Goal: Transaction & Acquisition: Obtain resource

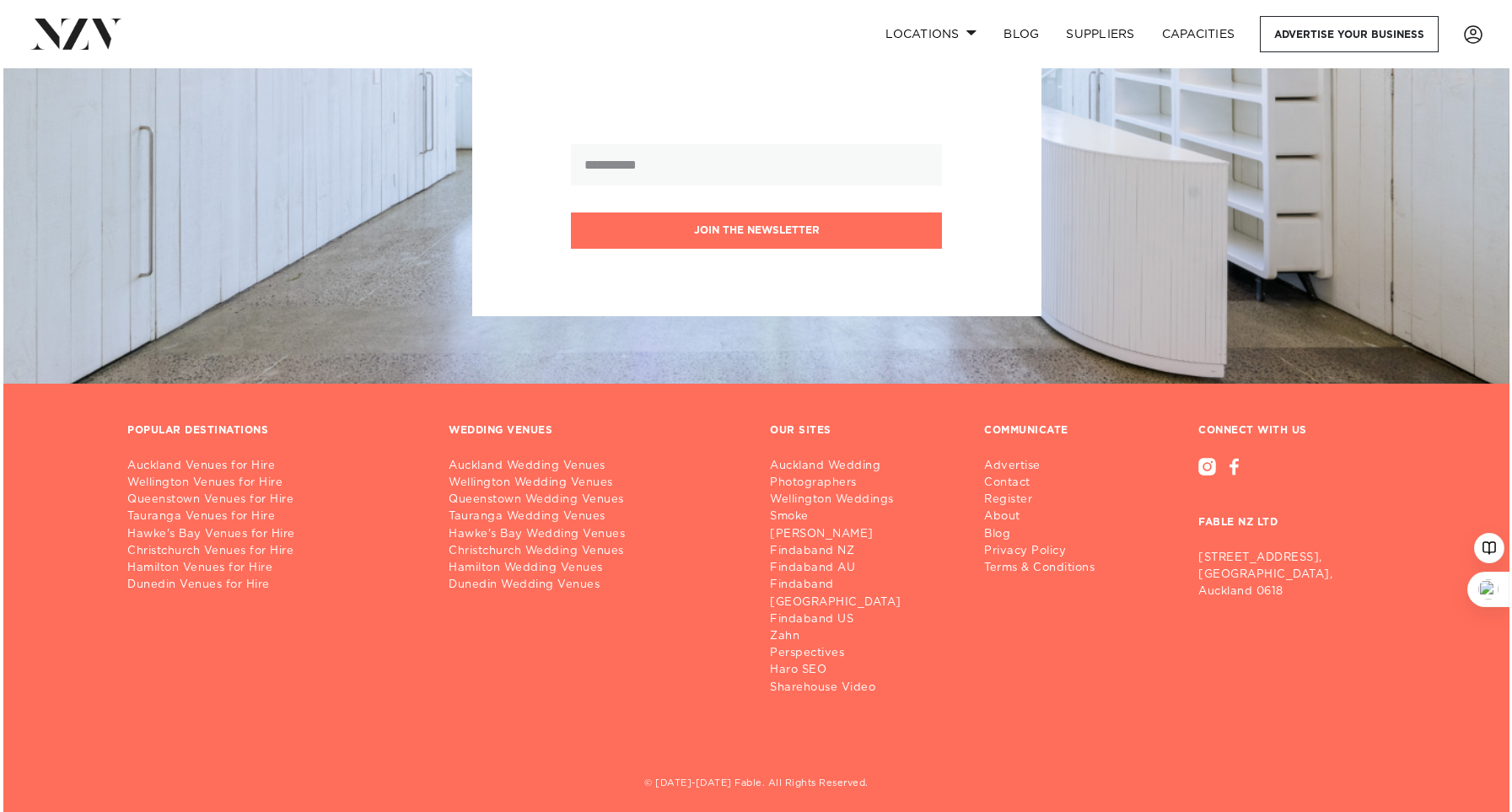
scroll to position [6526, 0]
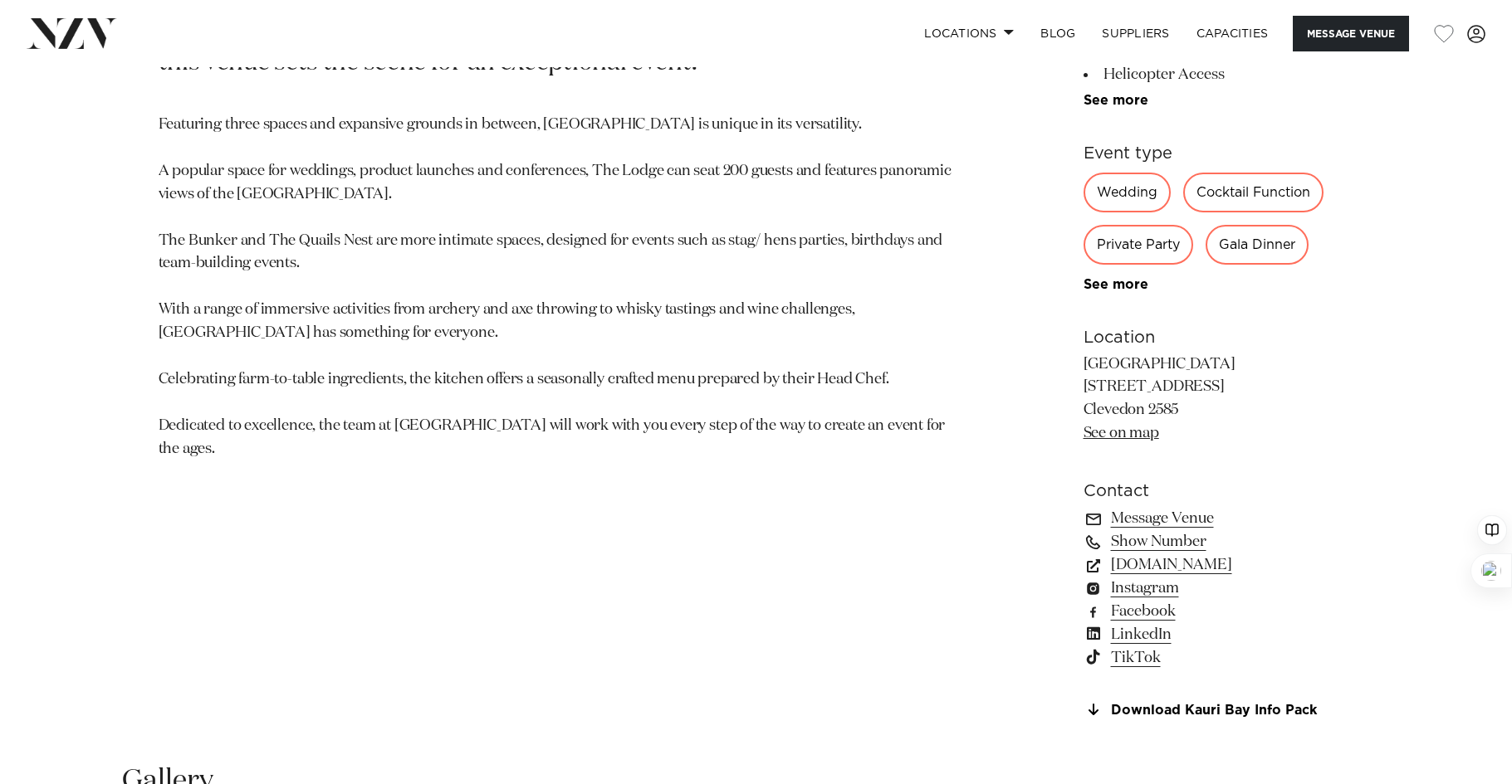
scroll to position [995, 0]
click at [1145, 564] on link "kauribay.co.nz" at bounding box center [1219, 563] width 271 height 23
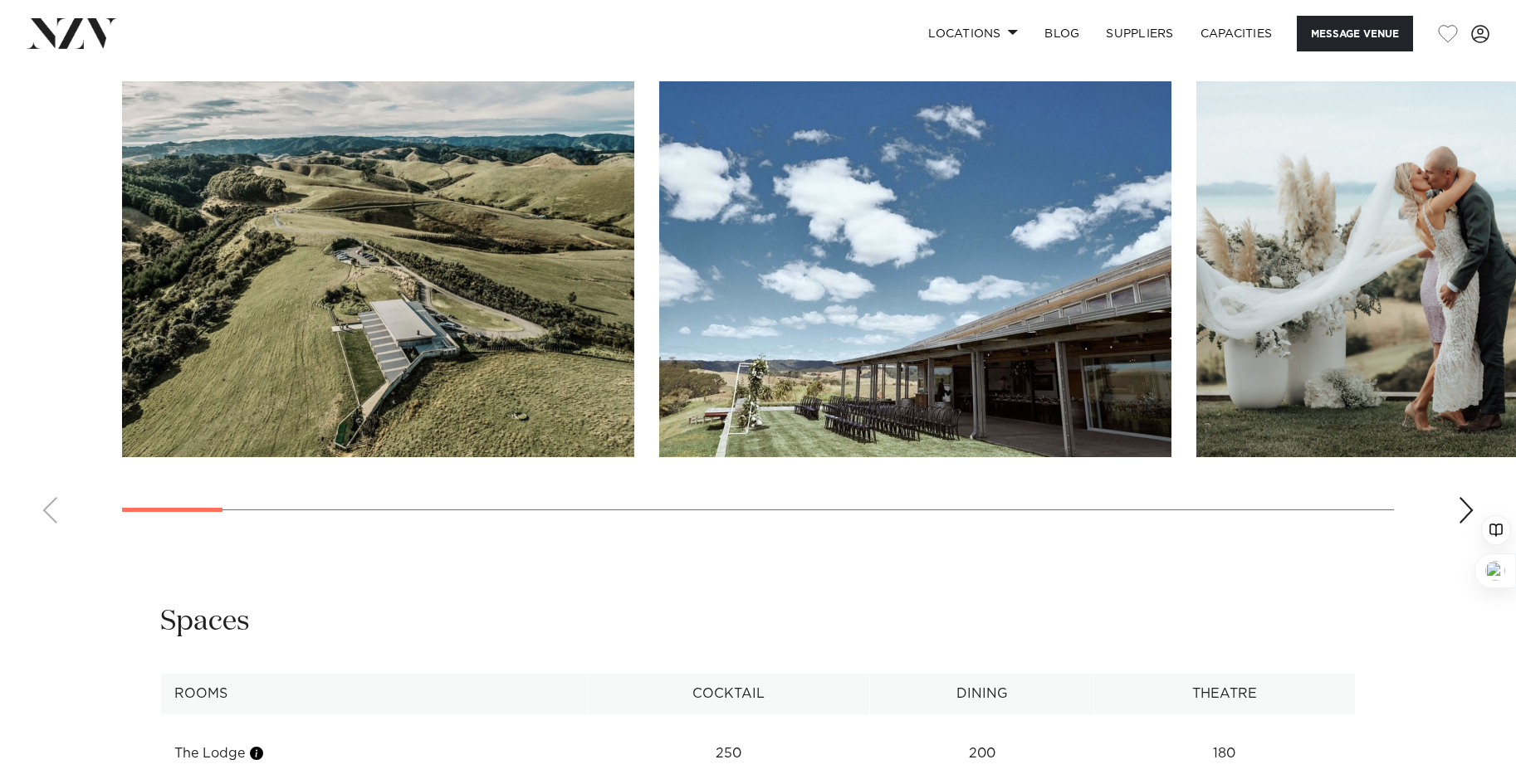
scroll to position [1708, 0]
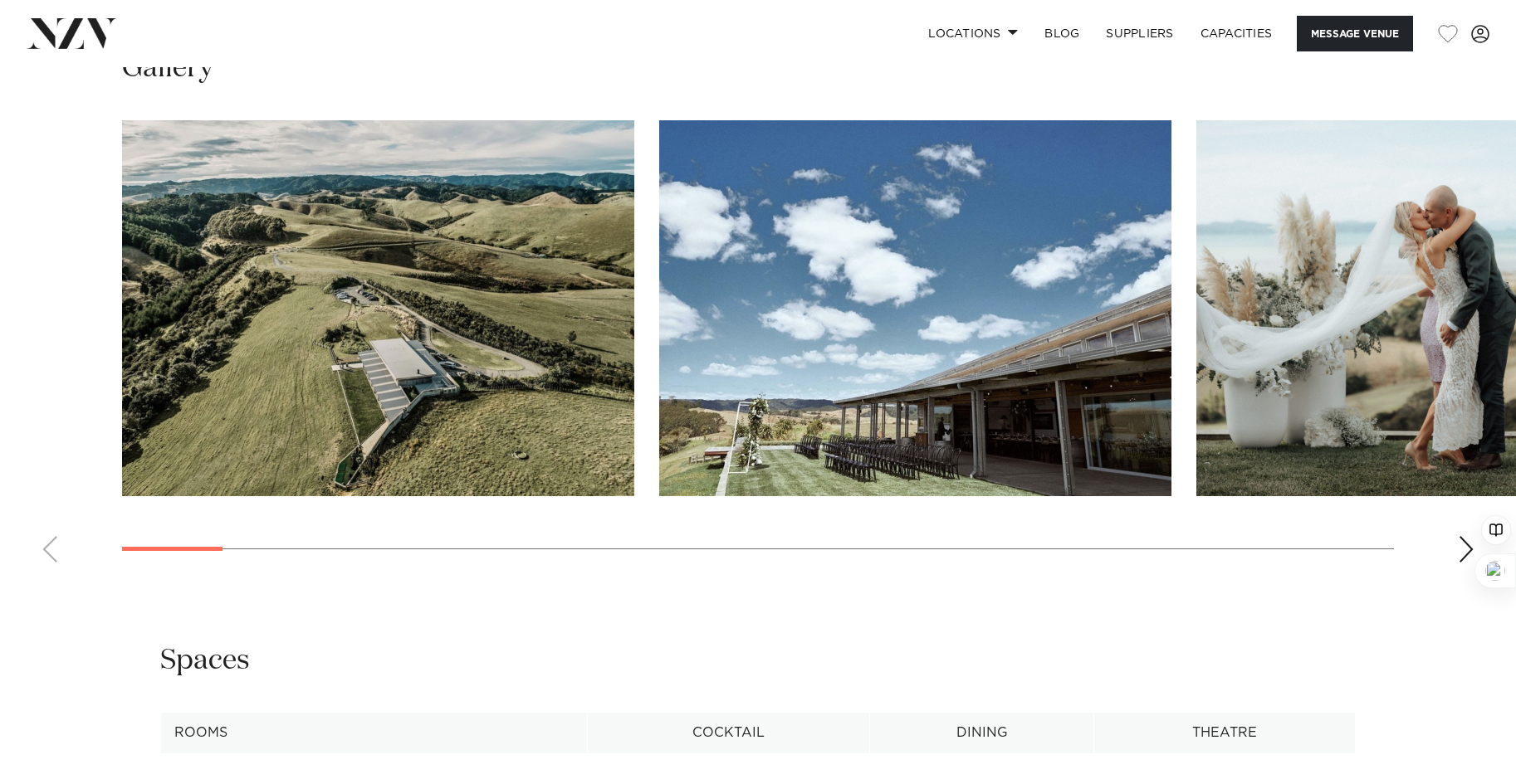
click at [1464, 556] on div "Next slide" at bounding box center [1466, 548] width 17 height 26
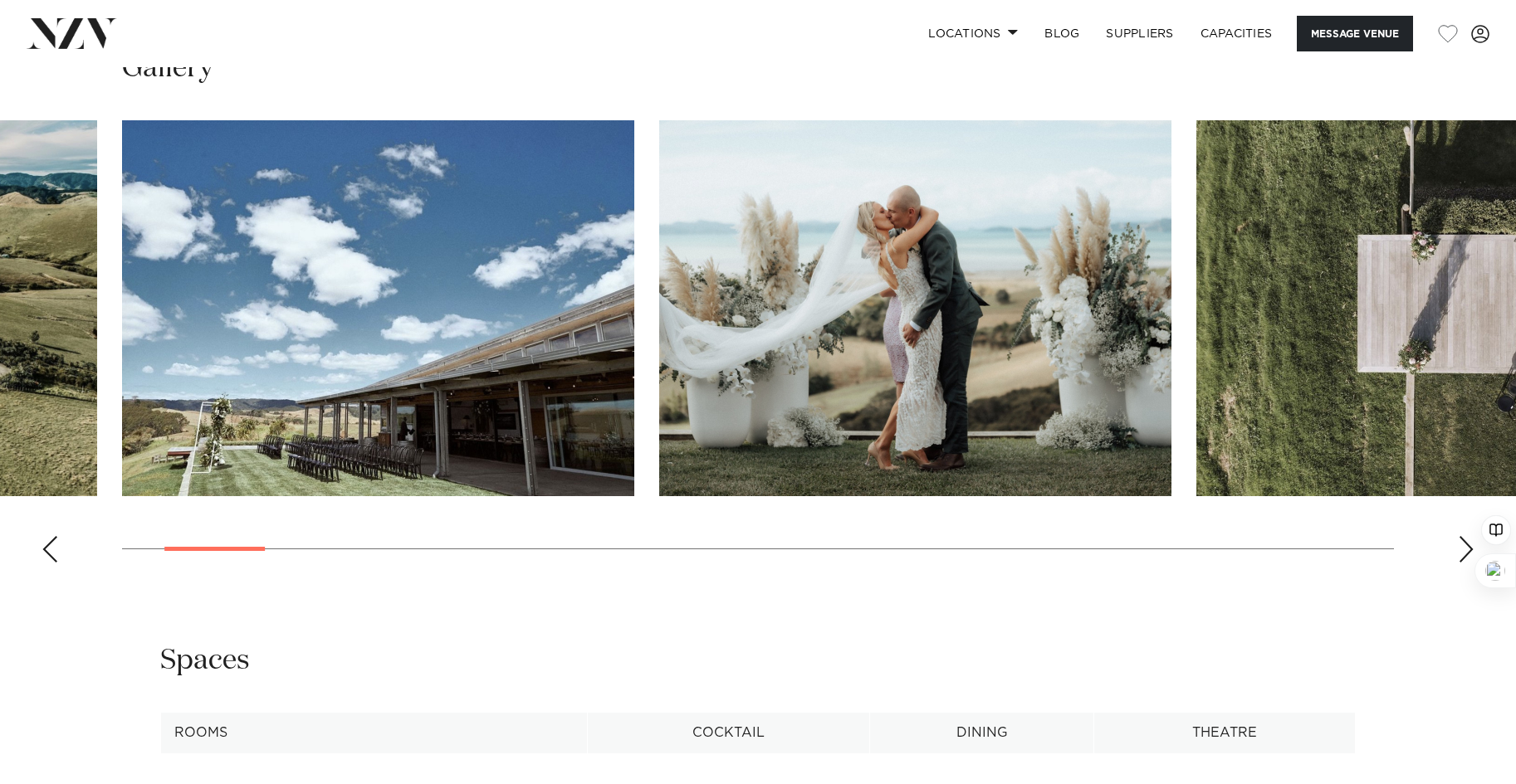
click at [1464, 556] on div "Next slide" at bounding box center [1466, 548] width 17 height 26
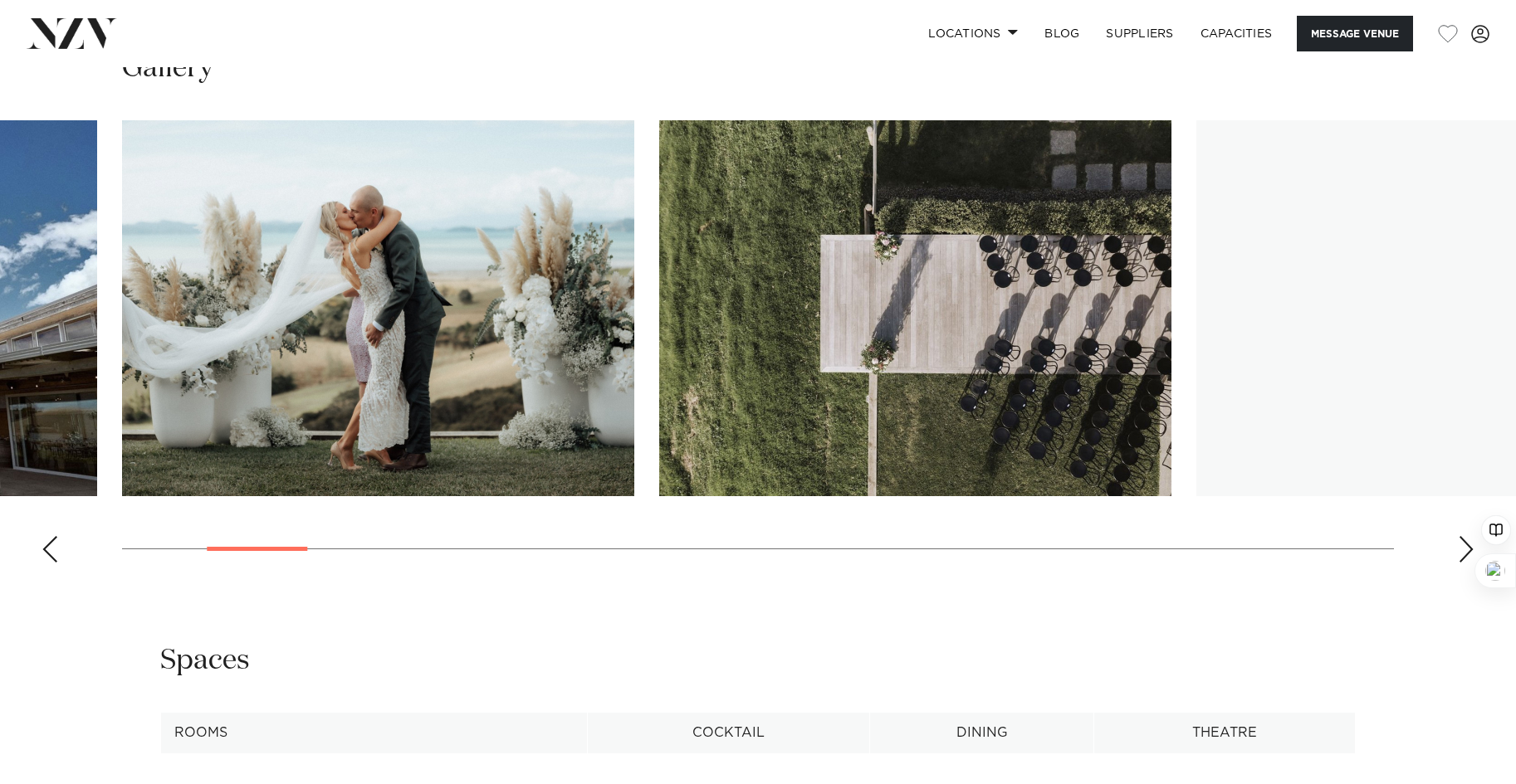
click at [1464, 556] on div "Next slide" at bounding box center [1466, 548] width 17 height 26
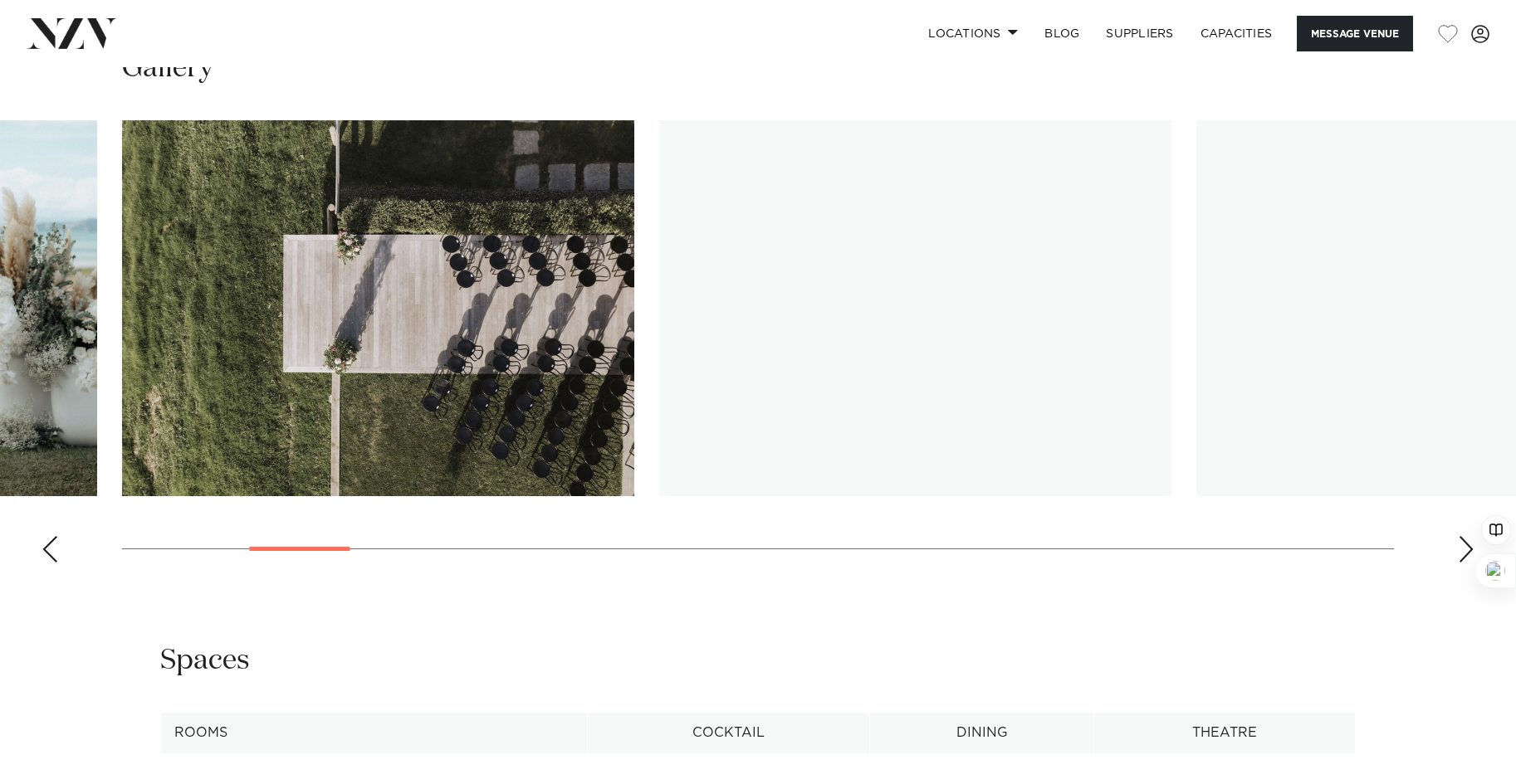
click at [1464, 556] on div "Next slide" at bounding box center [1466, 548] width 17 height 26
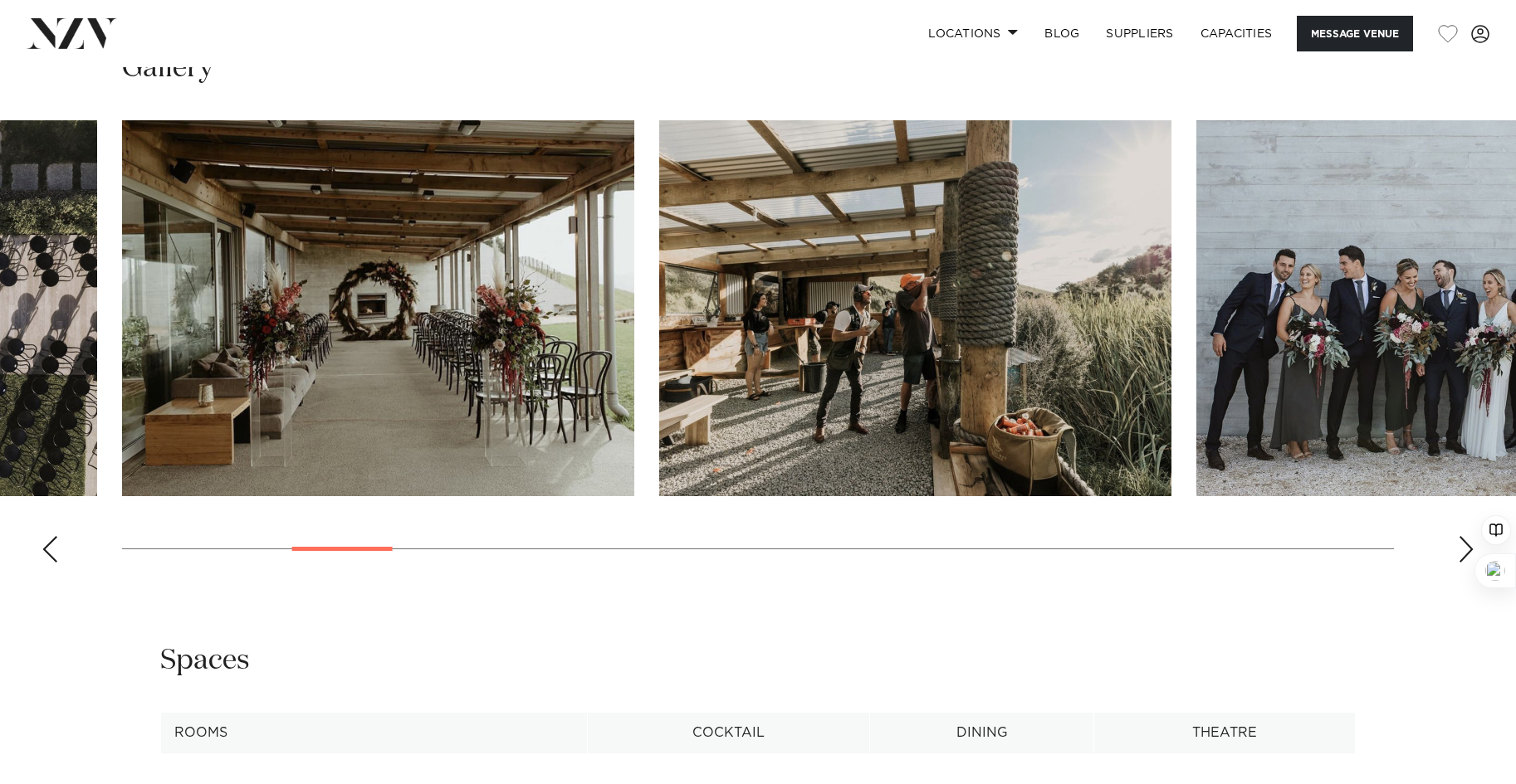
click at [1464, 556] on div "Next slide" at bounding box center [1466, 548] width 17 height 26
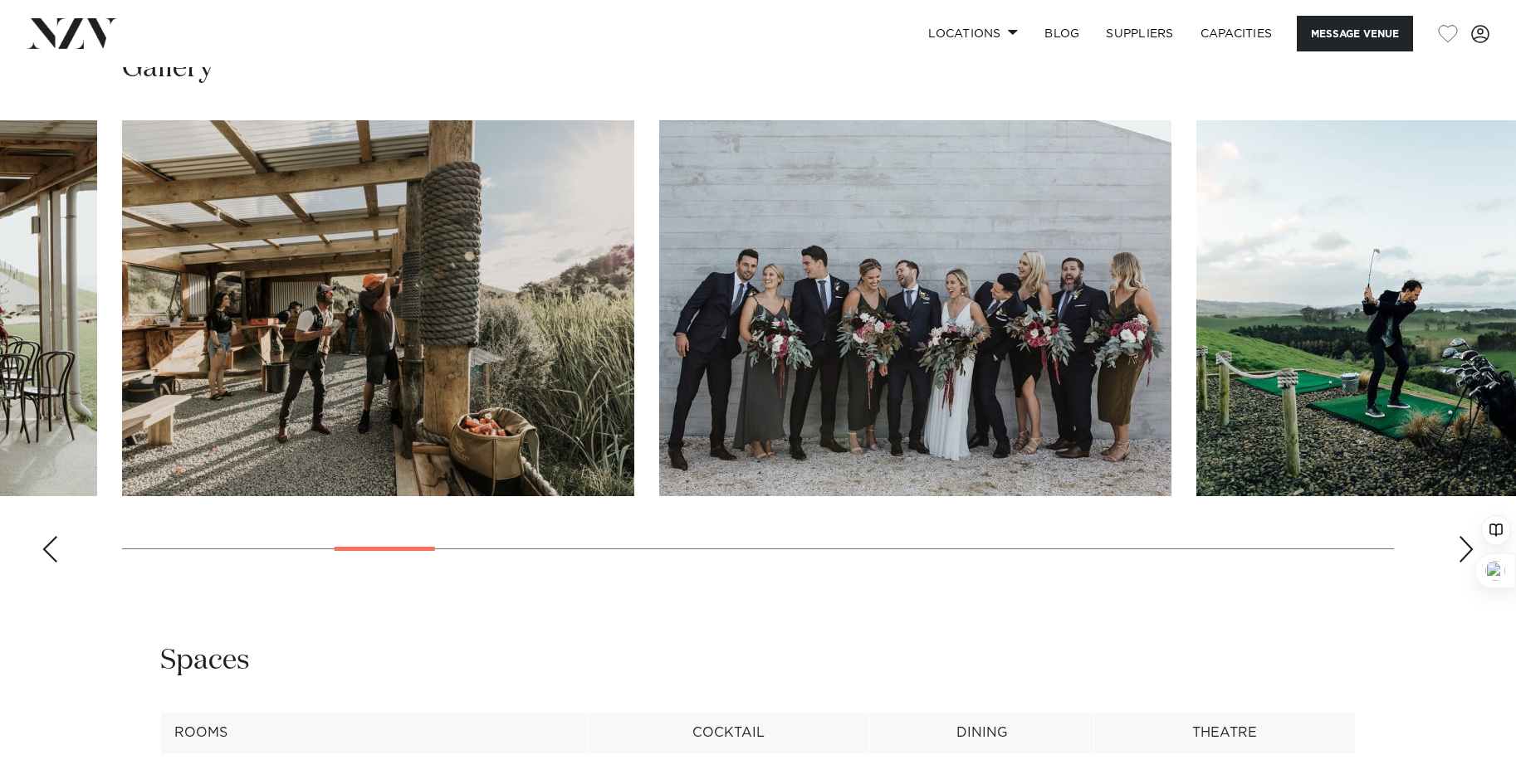
click at [1464, 556] on div "Next slide" at bounding box center [1466, 548] width 17 height 26
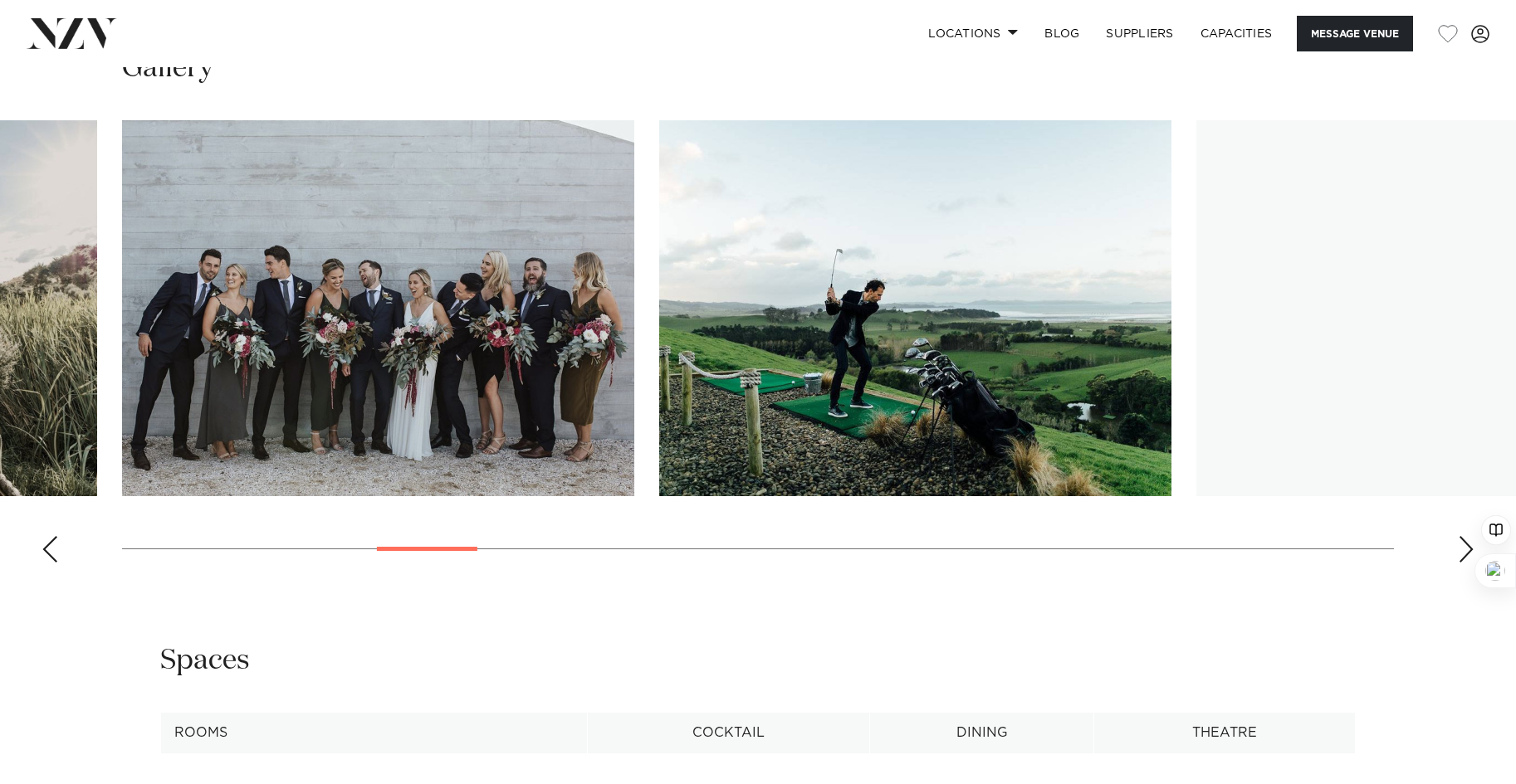
click at [1464, 556] on div "Next slide" at bounding box center [1466, 548] width 17 height 26
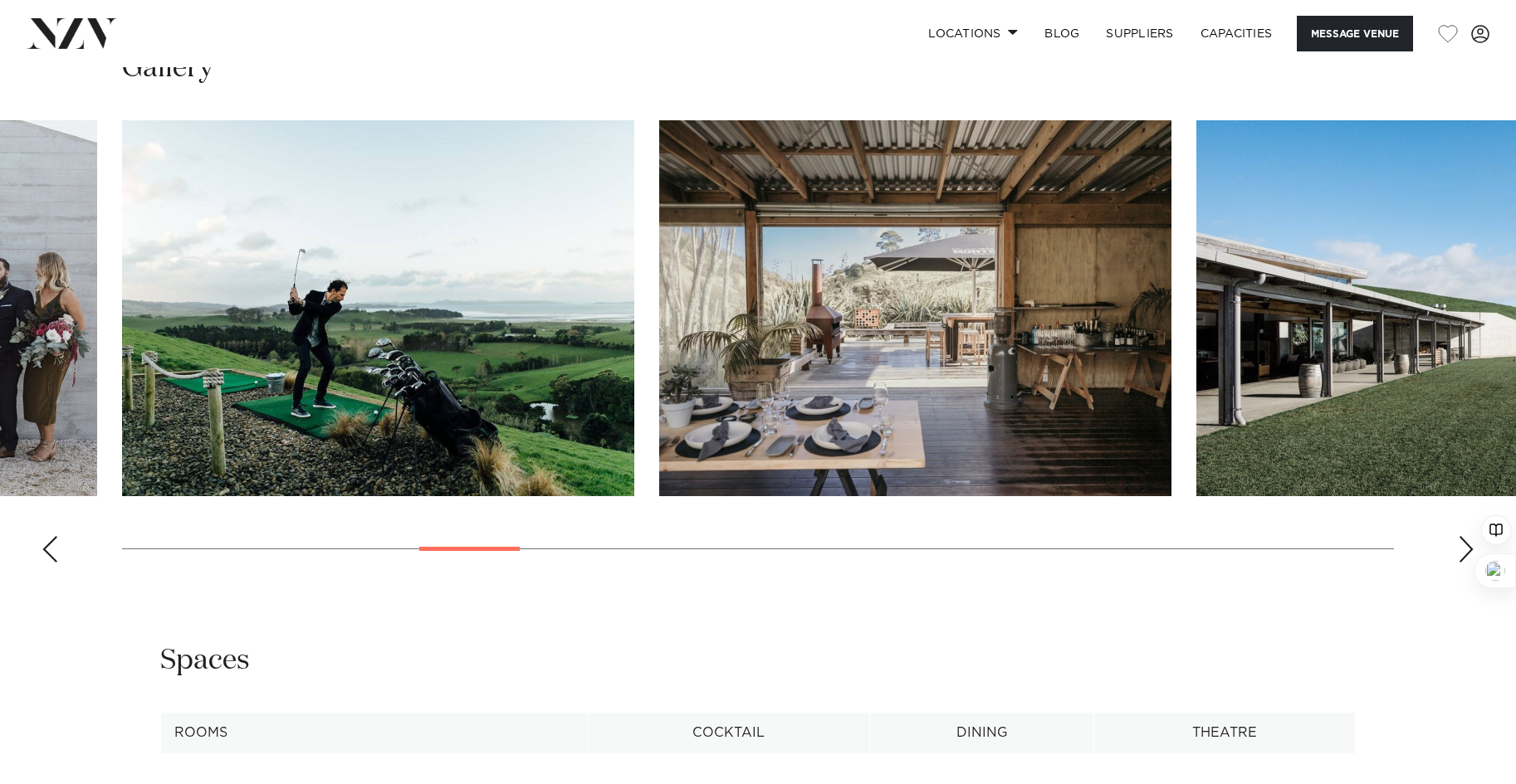
click at [1464, 556] on div "Next slide" at bounding box center [1466, 548] width 17 height 26
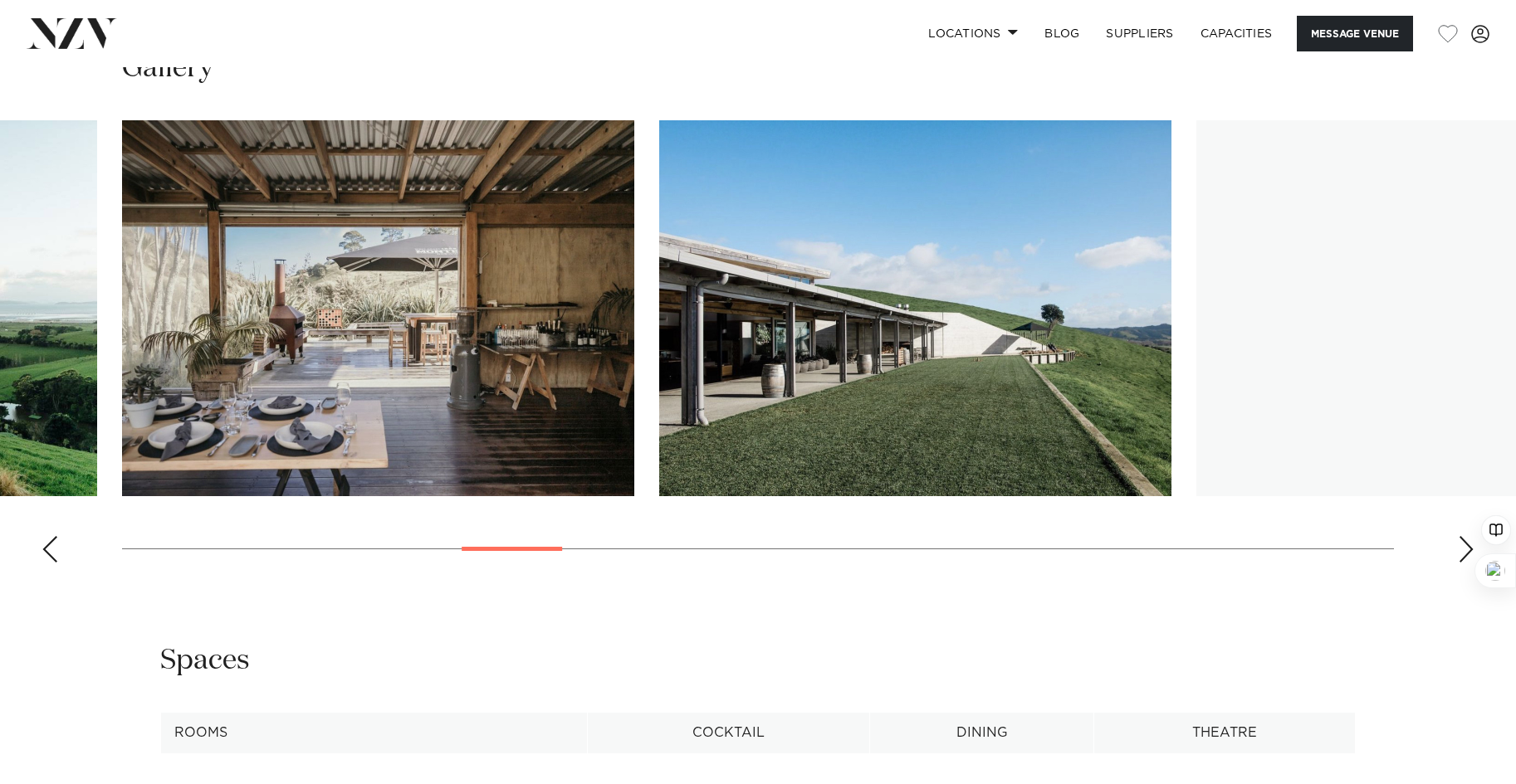
click at [1464, 556] on div "Next slide" at bounding box center [1466, 548] width 17 height 26
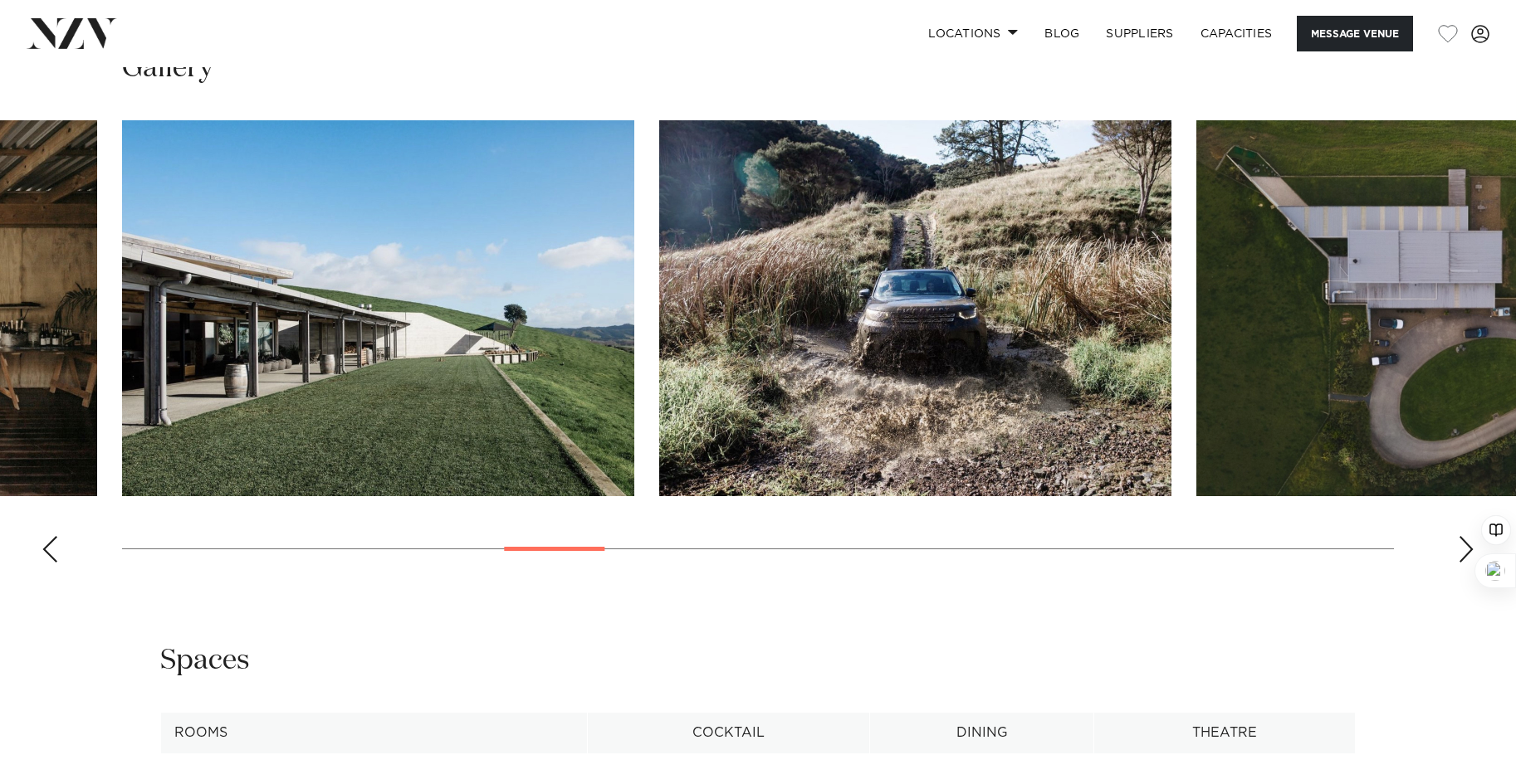
click at [1464, 556] on div "Next slide" at bounding box center [1466, 548] width 17 height 26
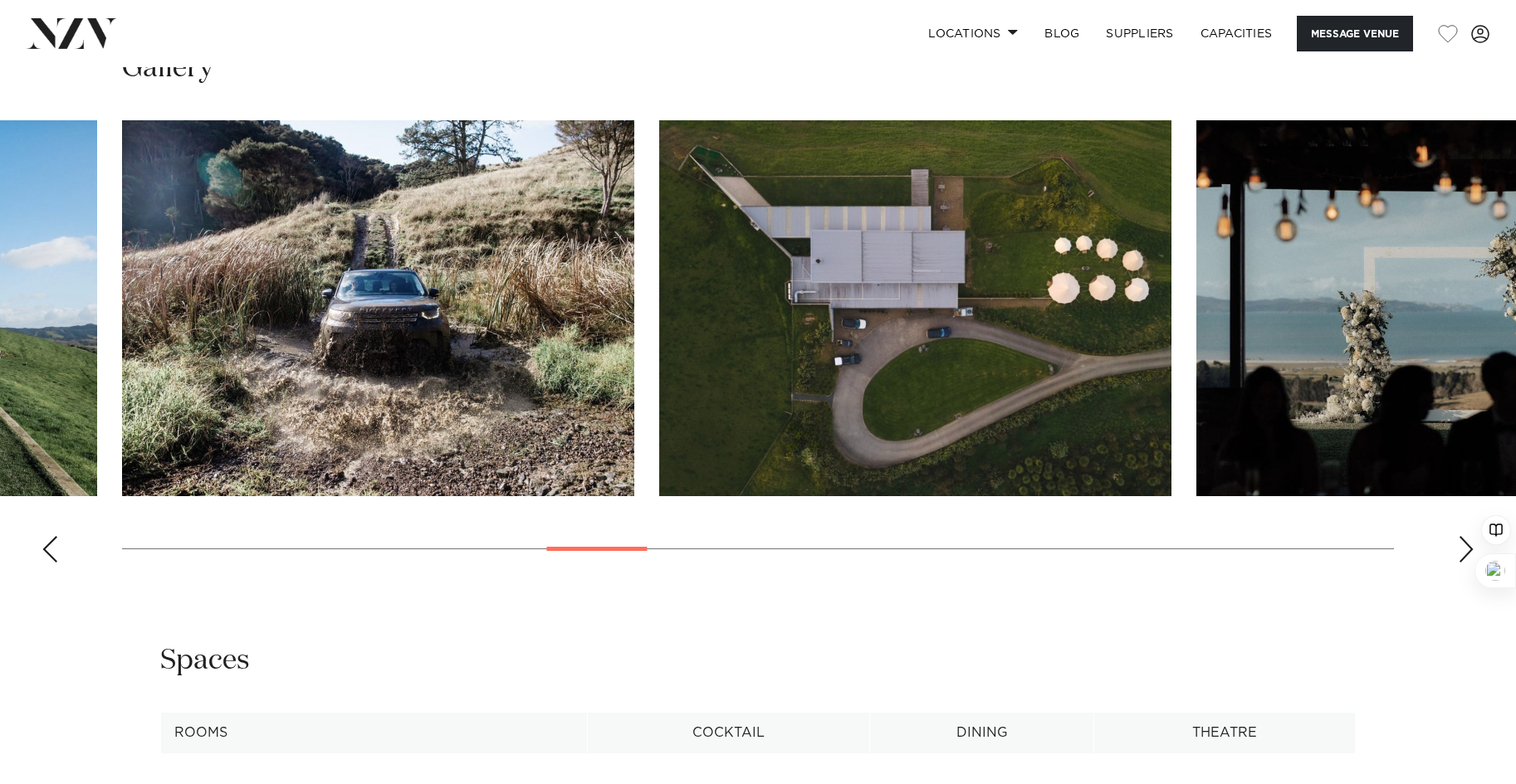
click at [1464, 556] on div "Next slide" at bounding box center [1466, 548] width 17 height 26
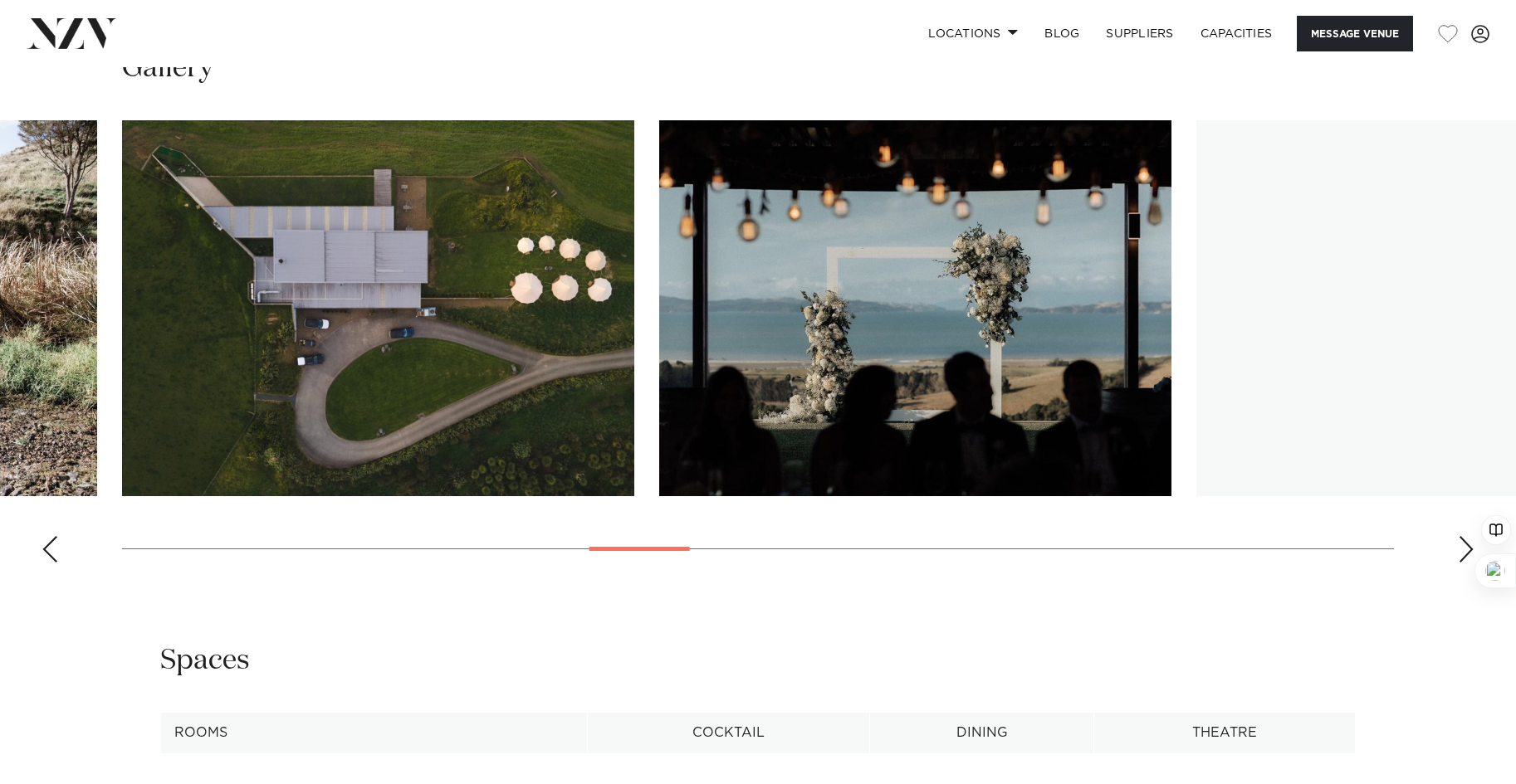
click at [1464, 556] on div "Next slide" at bounding box center [1466, 548] width 17 height 26
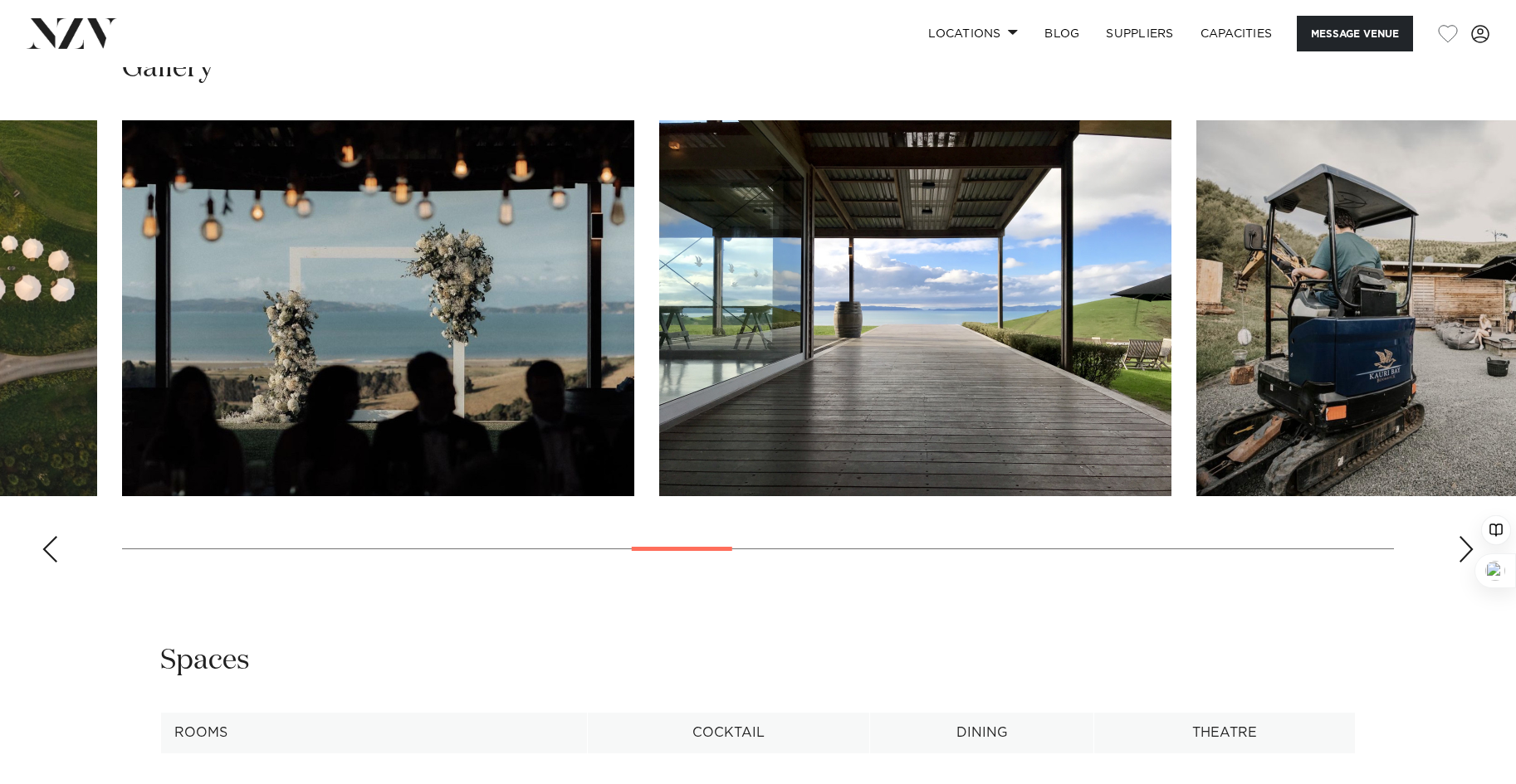
click at [1464, 556] on div "Next slide" at bounding box center [1466, 548] width 17 height 26
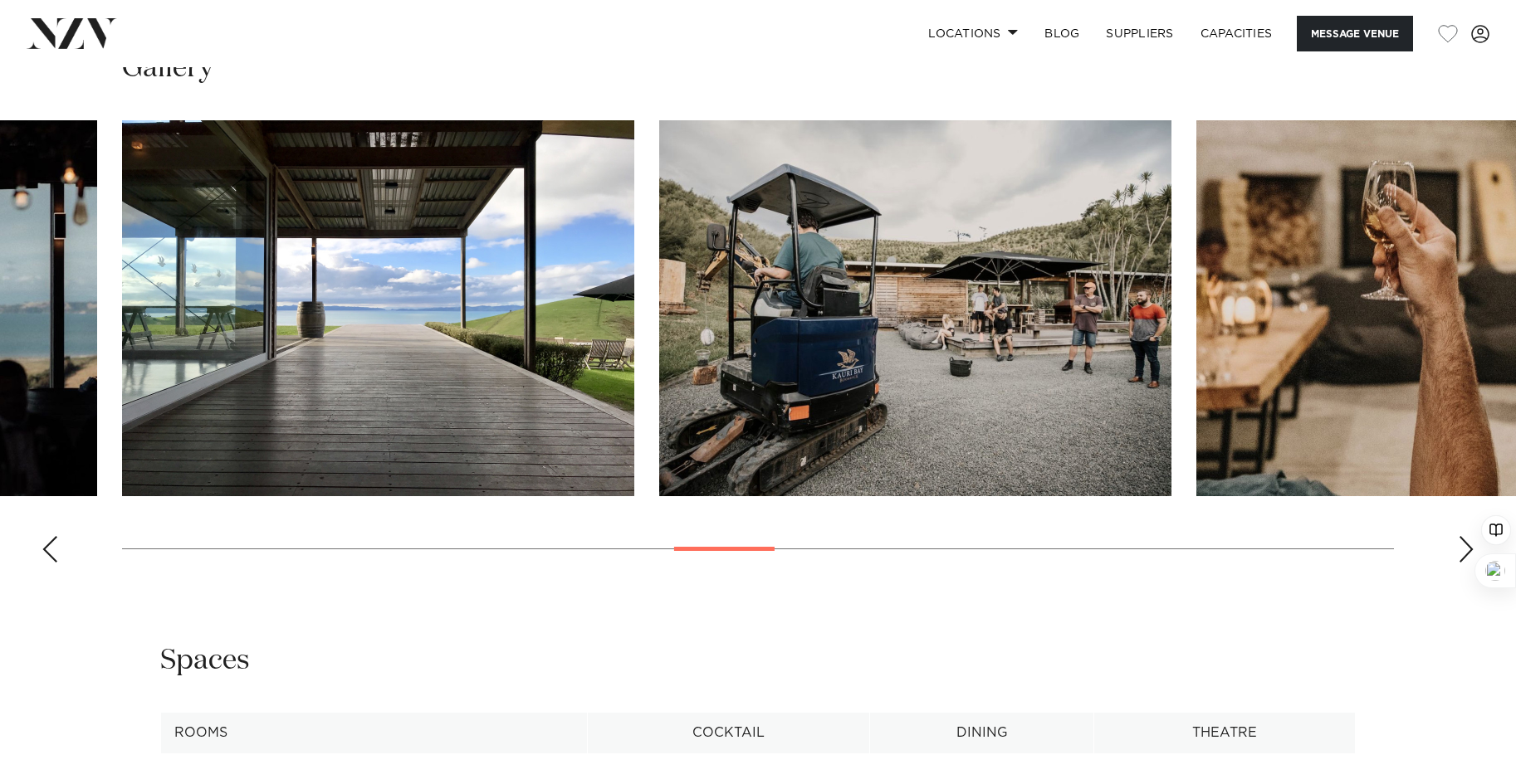
click at [1464, 556] on div "Next slide" at bounding box center [1466, 548] width 17 height 26
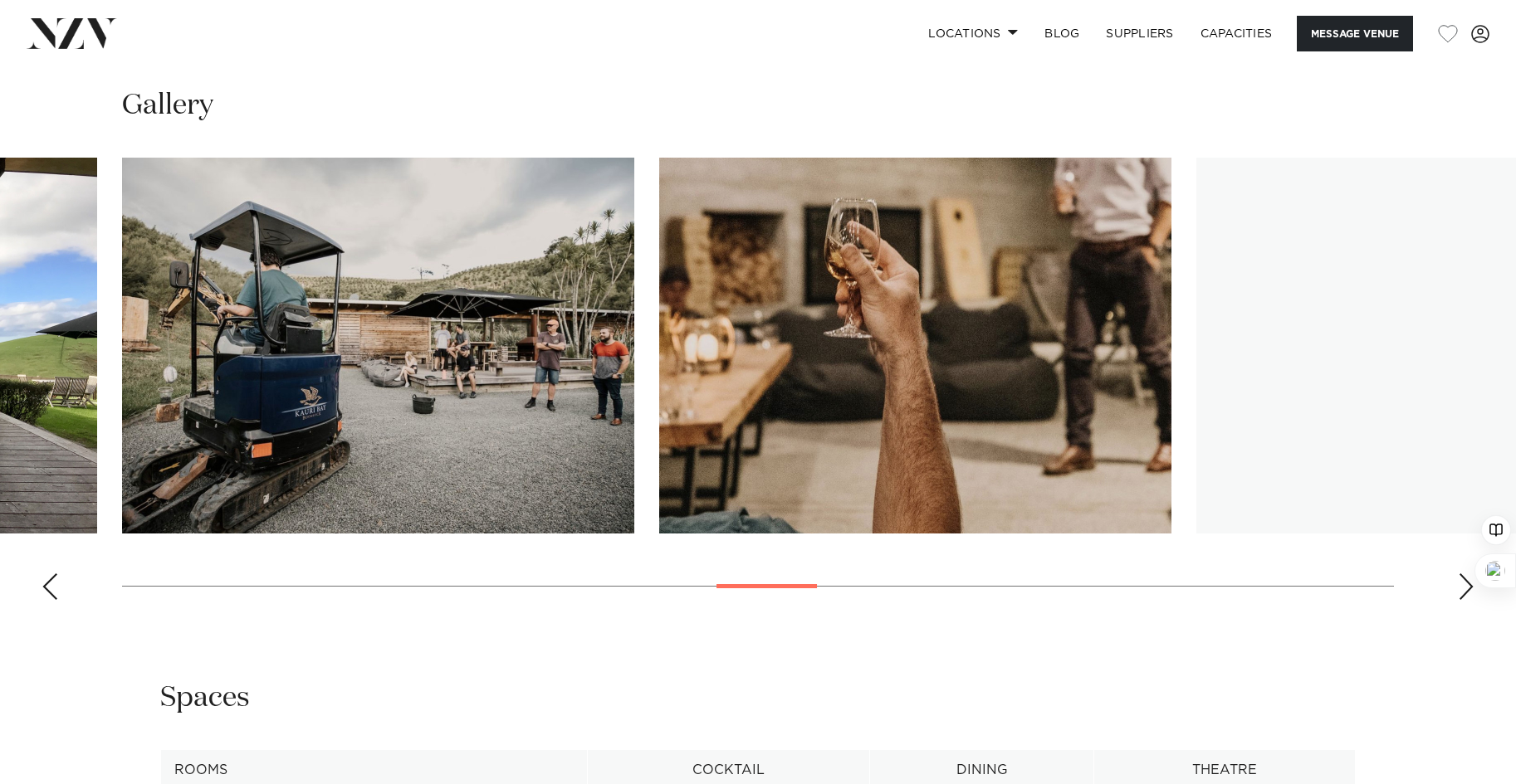
scroll to position [1618, 0]
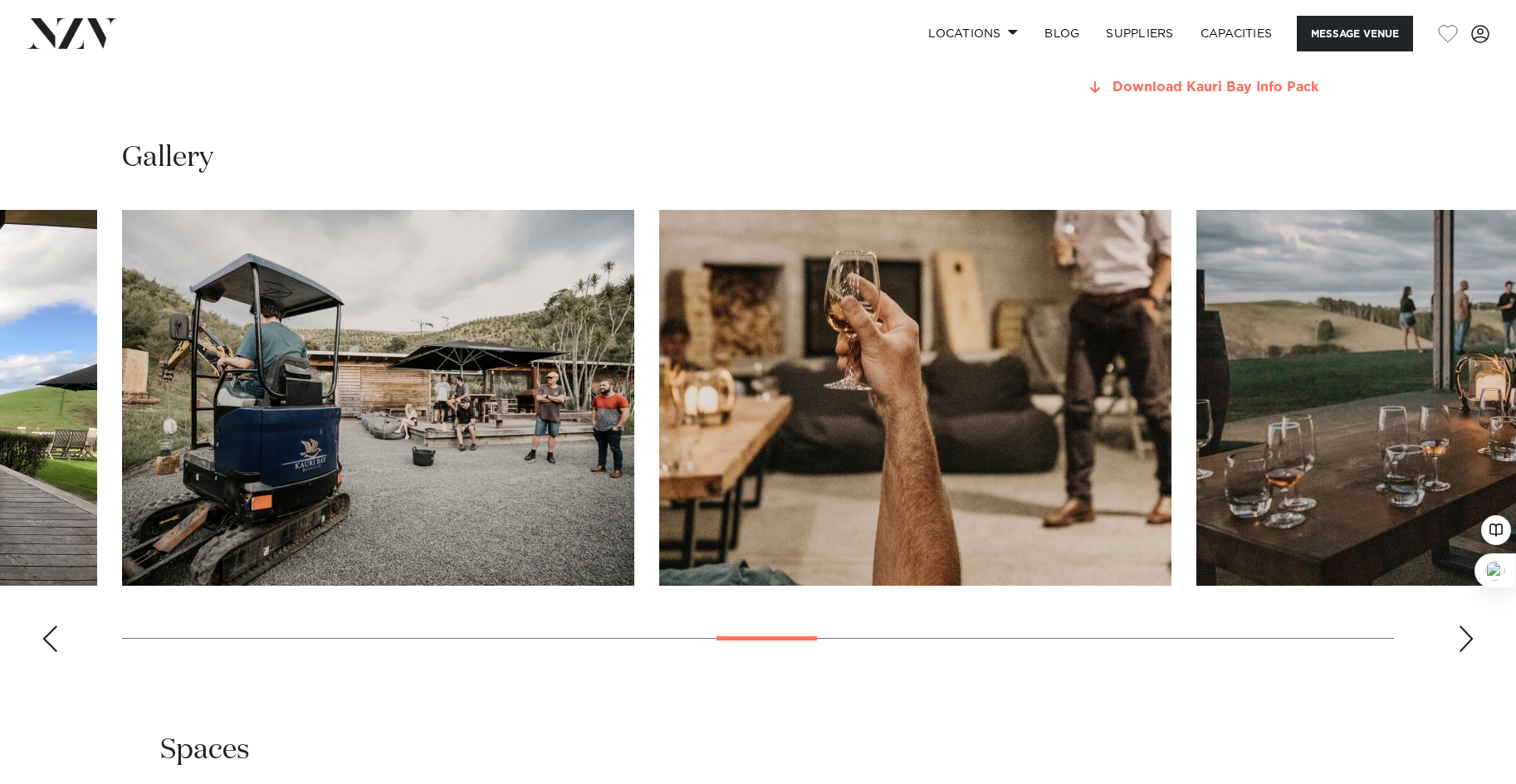
click at [1141, 91] on link "Download Kauri Bay Info Pack" at bounding box center [1220, 87] width 271 height 15
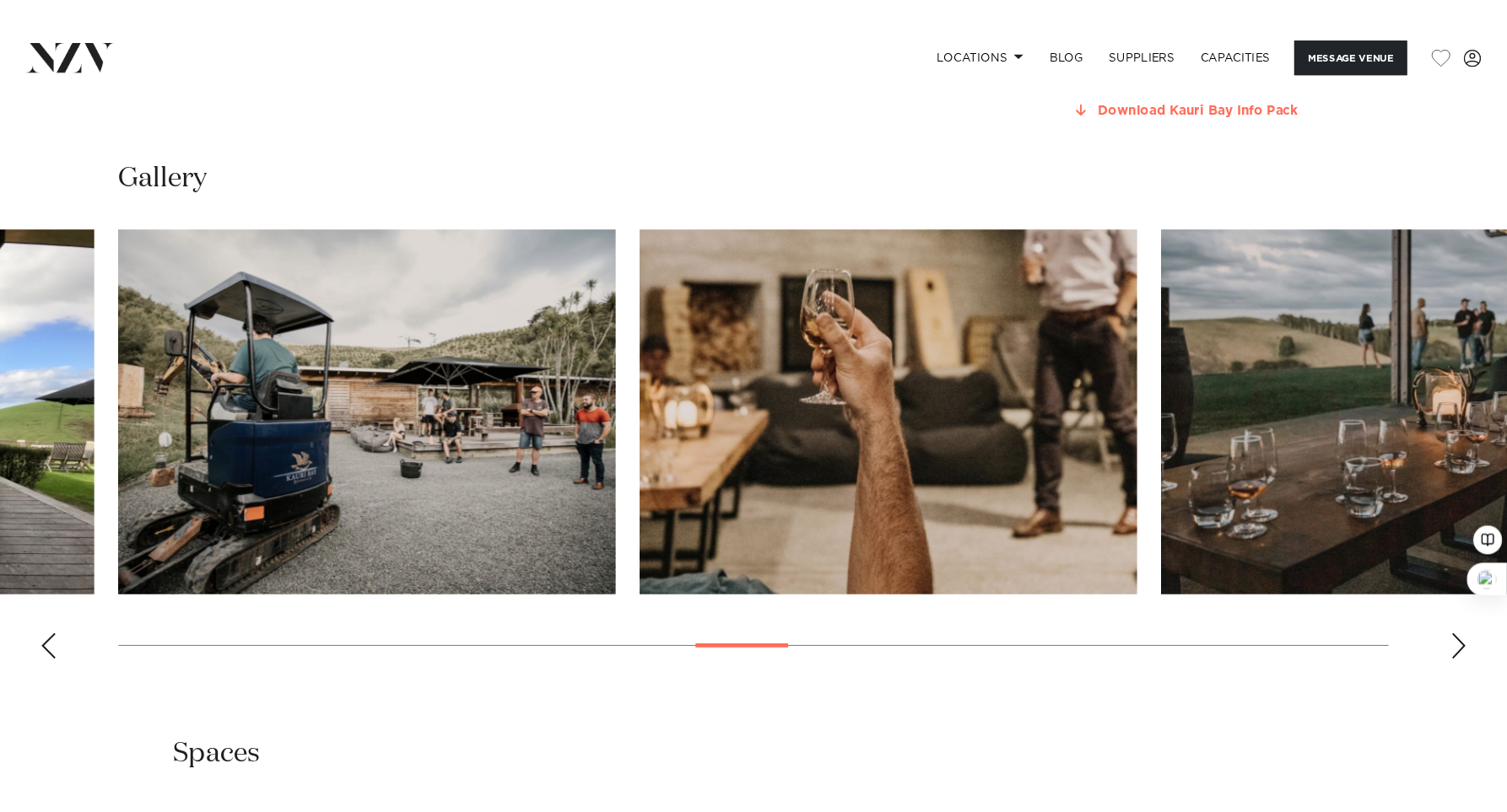
scroll to position [1629, 0]
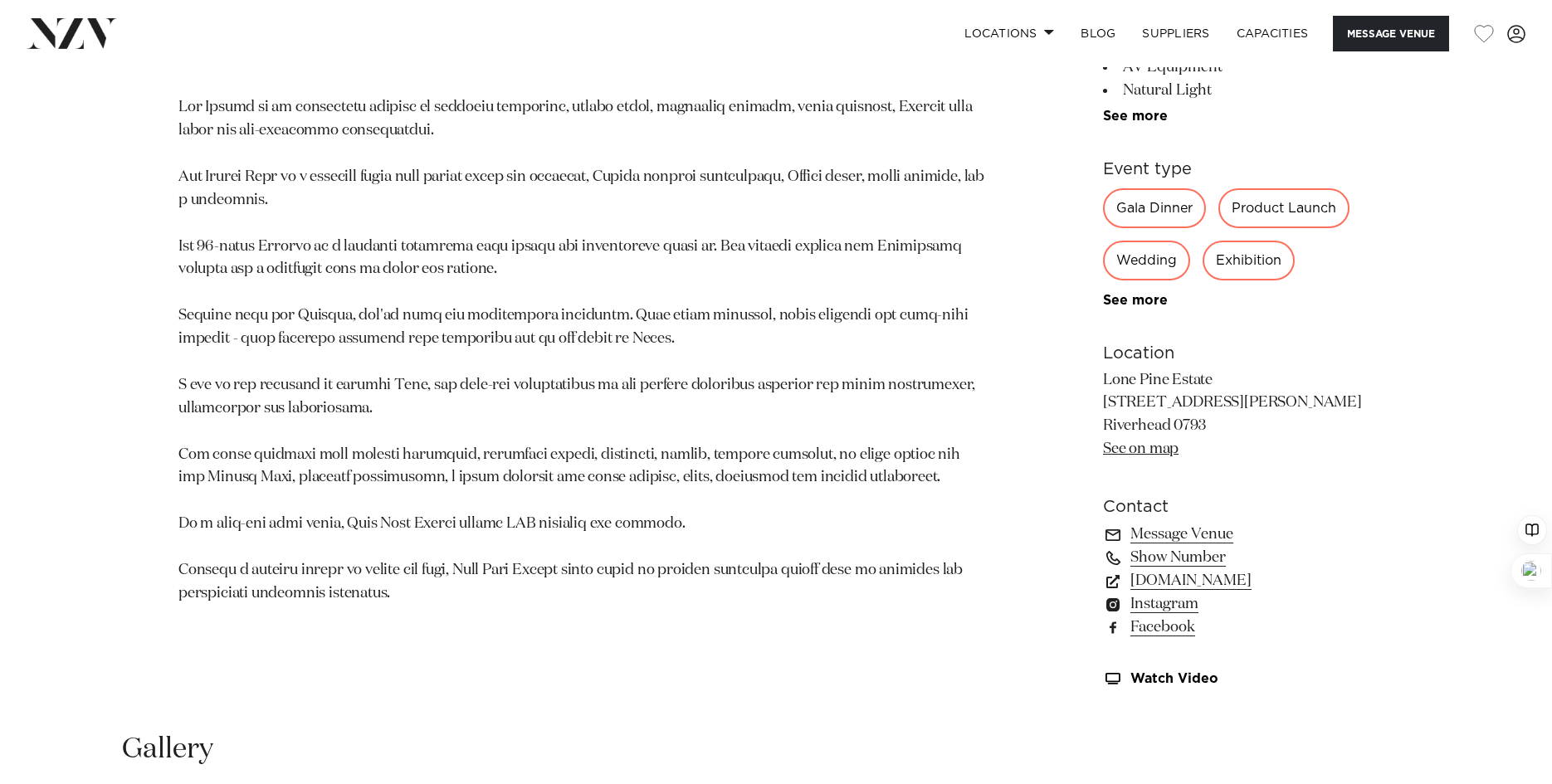
scroll to position [1036, 0]
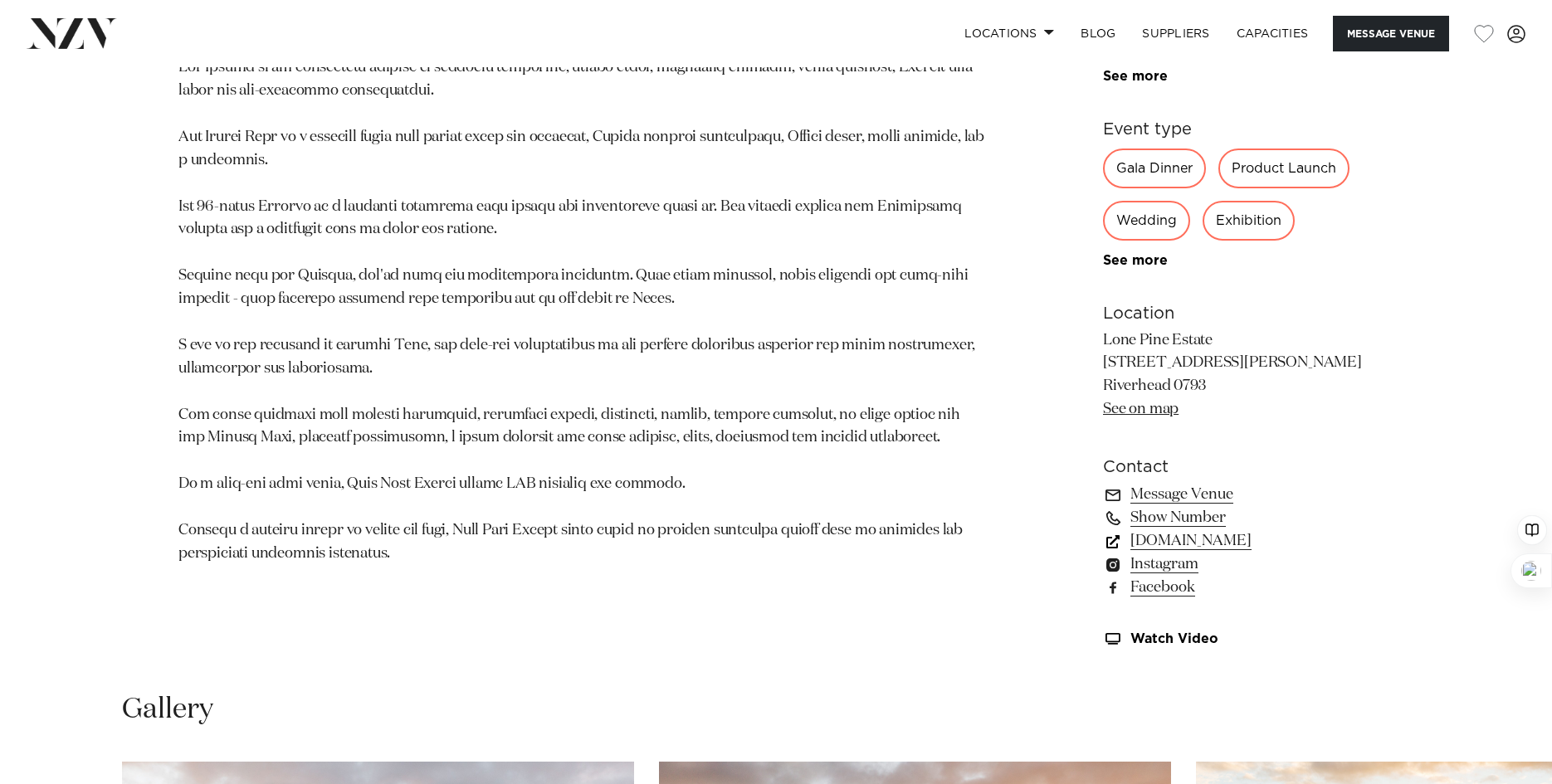
click at [1253, 545] on link "lonepineestate.co.nz" at bounding box center [1238, 542] width 271 height 23
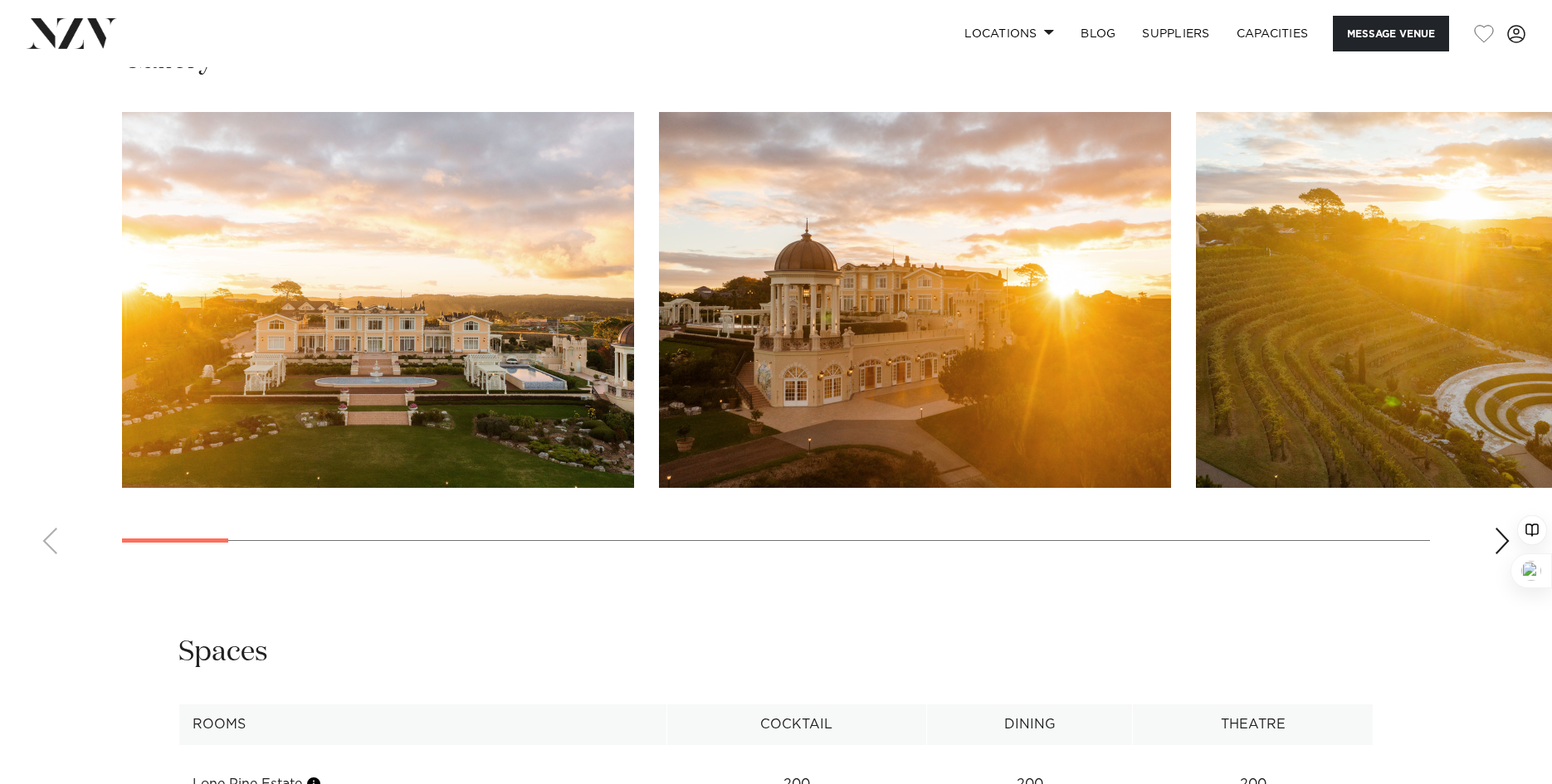
scroll to position [1693, 0]
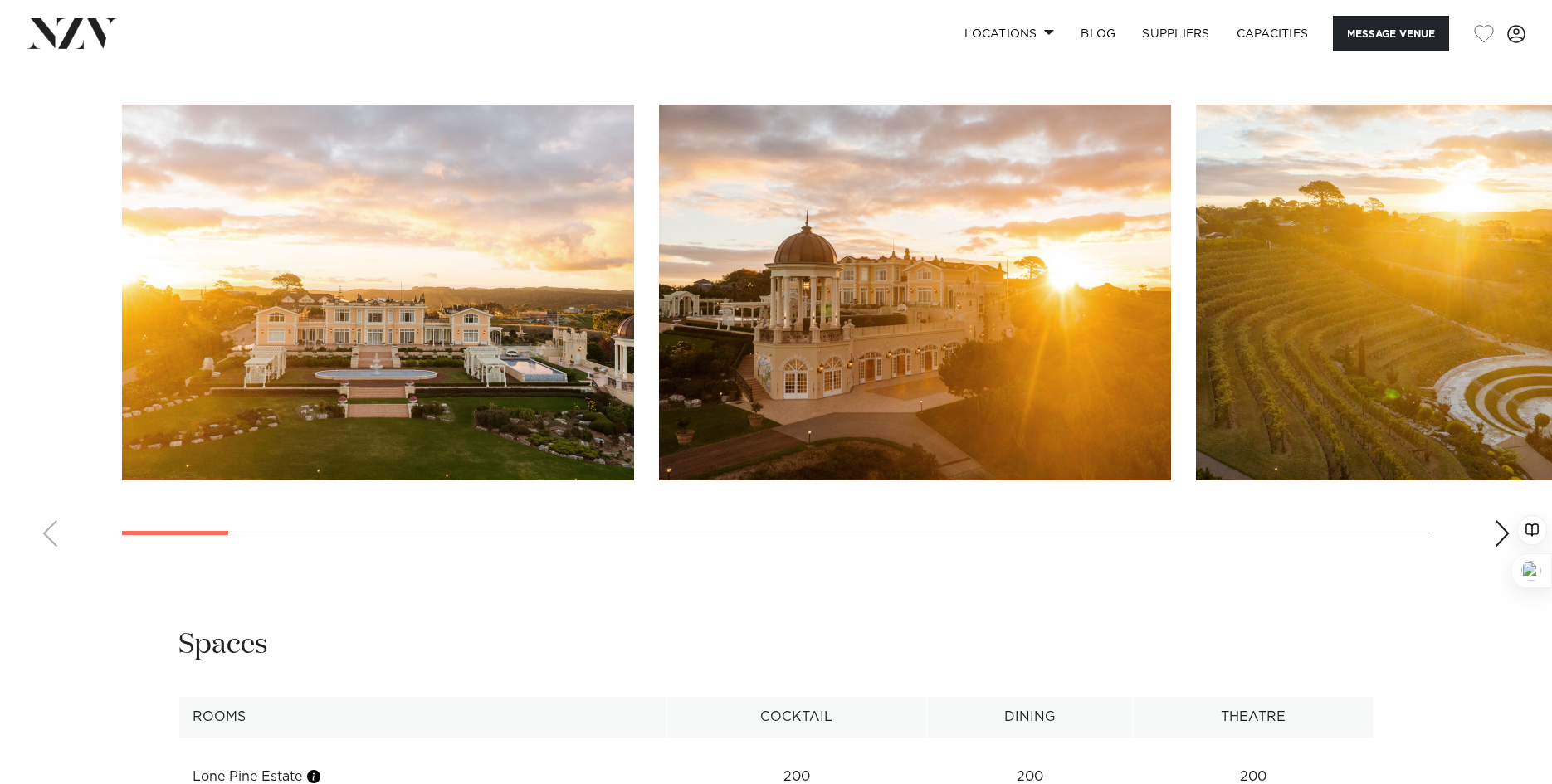
click at [1485, 526] on div "Next slide" at bounding box center [1502, 533] width 17 height 26
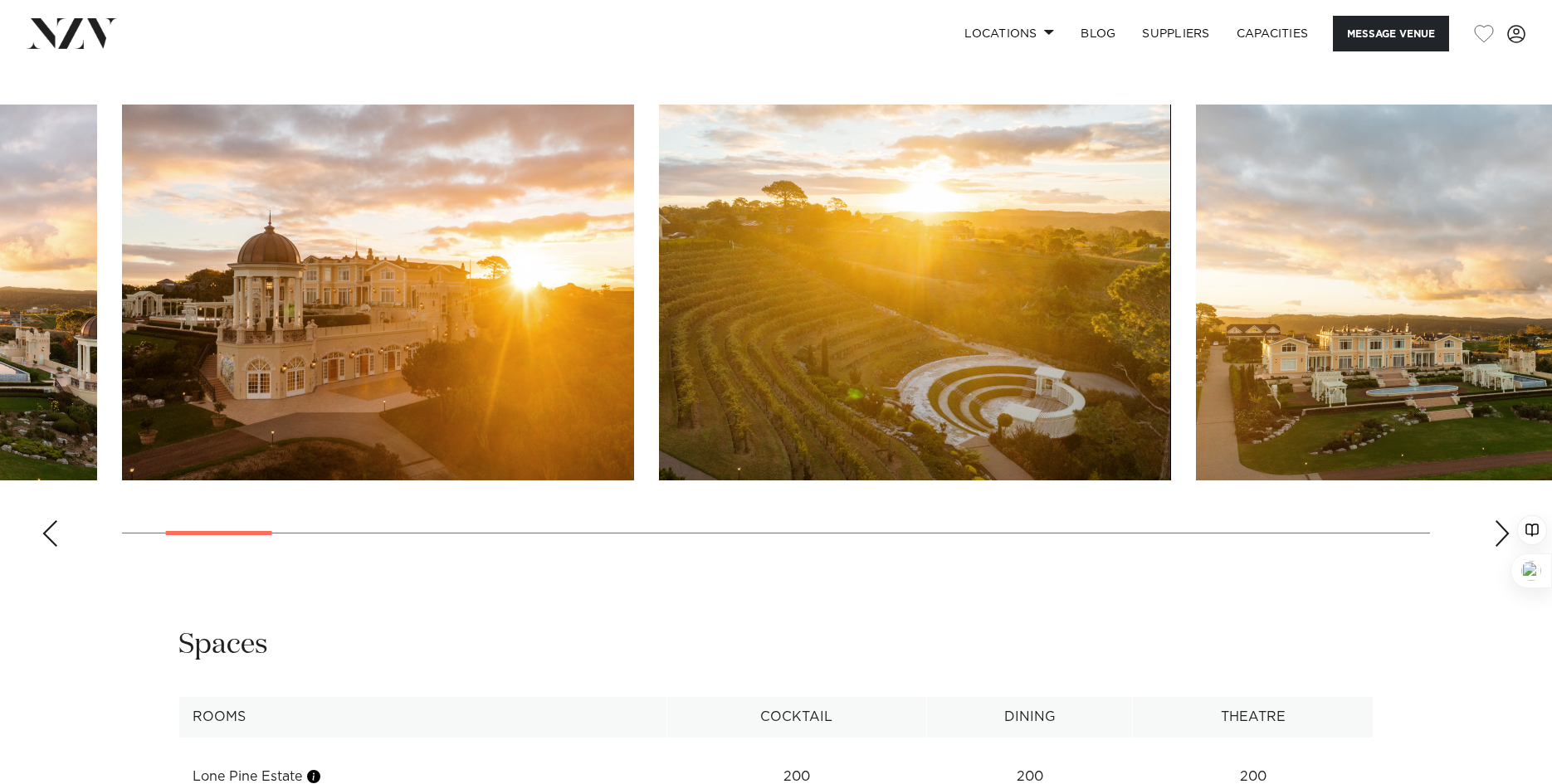
click at [1485, 526] on div "Next slide" at bounding box center [1502, 533] width 17 height 26
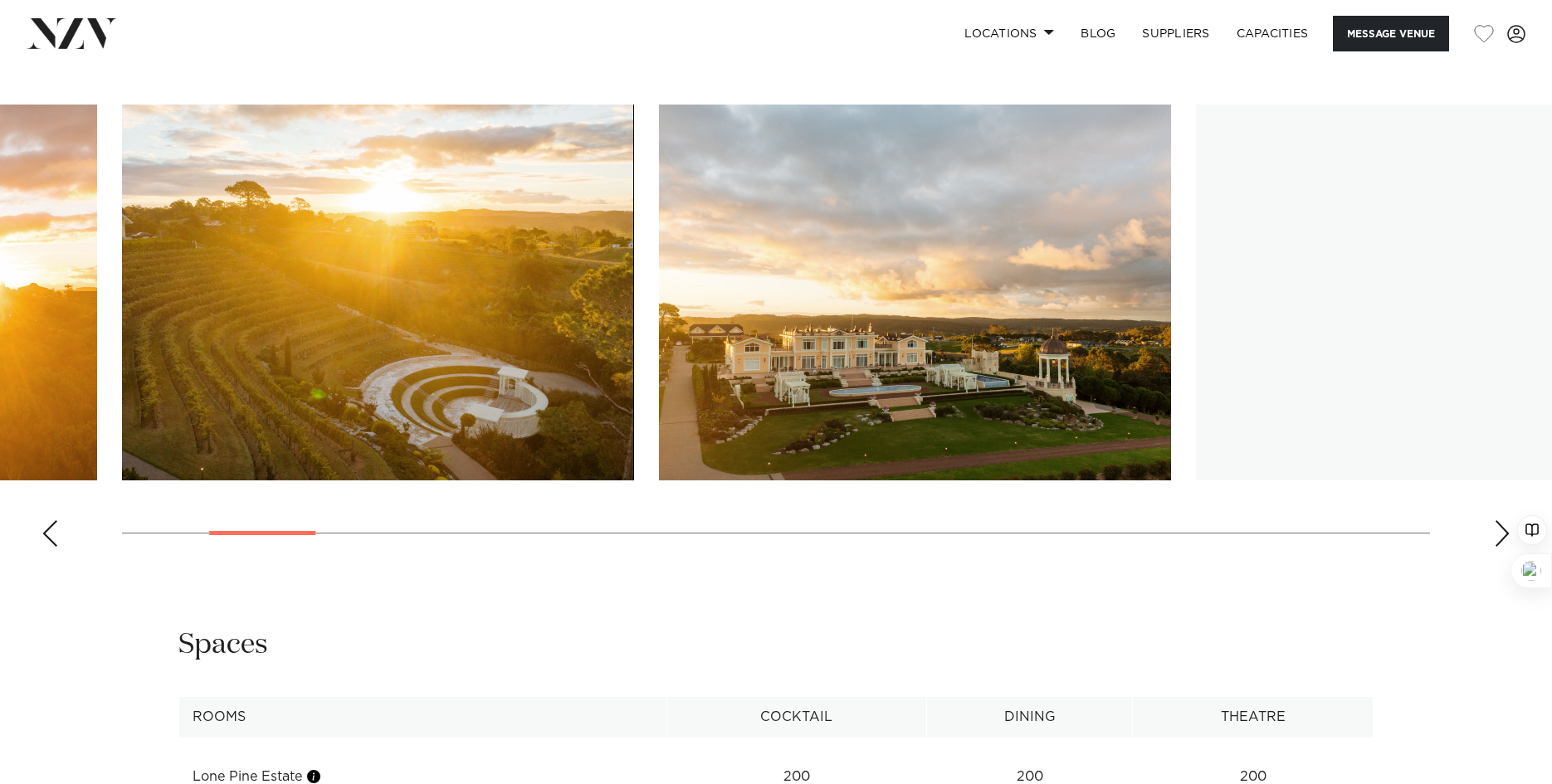
click at [1485, 526] on div "Next slide" at bounding box center [1502, 533] width 17 height 26
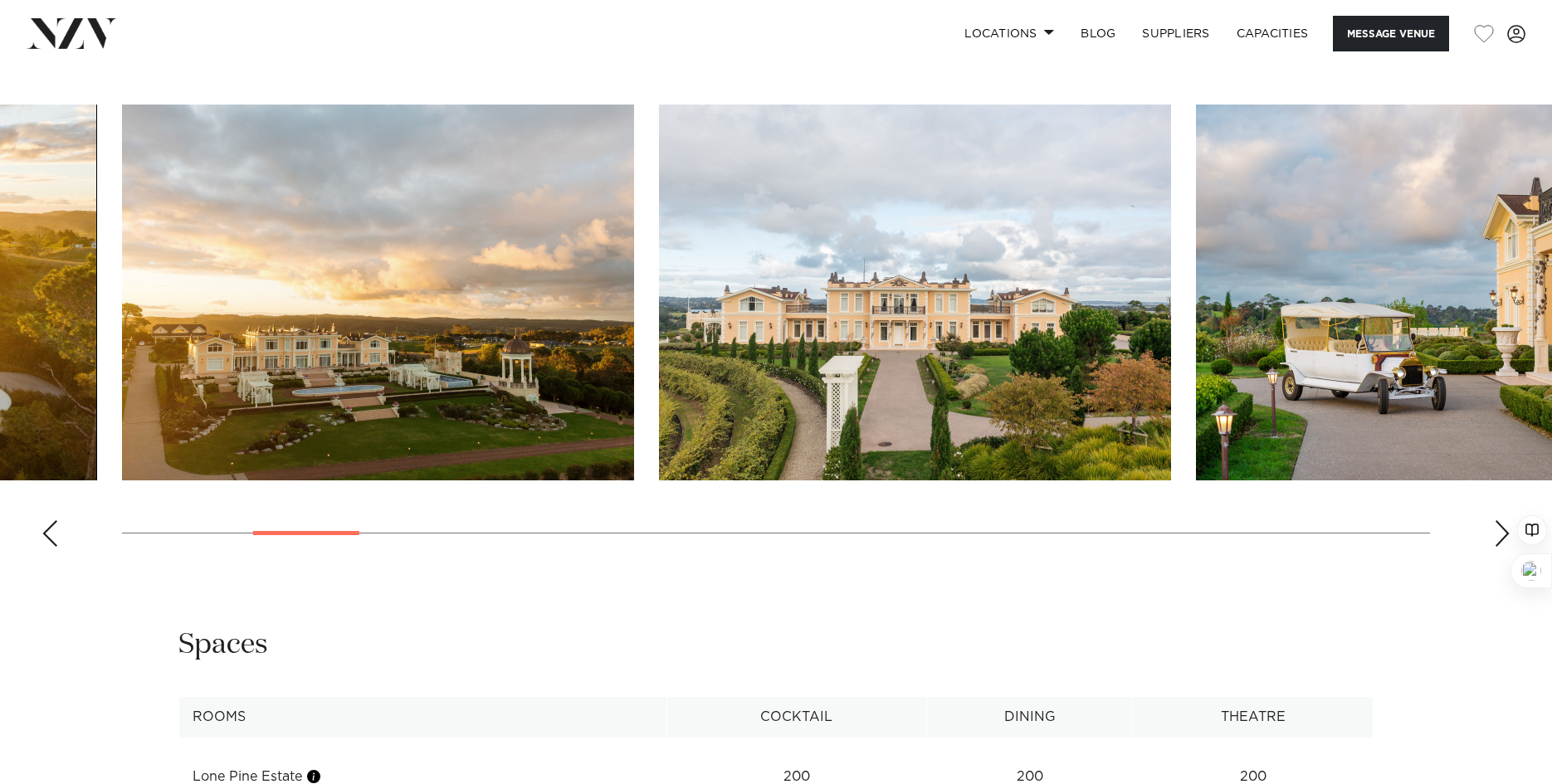
click at [1485, 526] on div "Next slide" at bounding box center [1502, 533] width 17 height 26
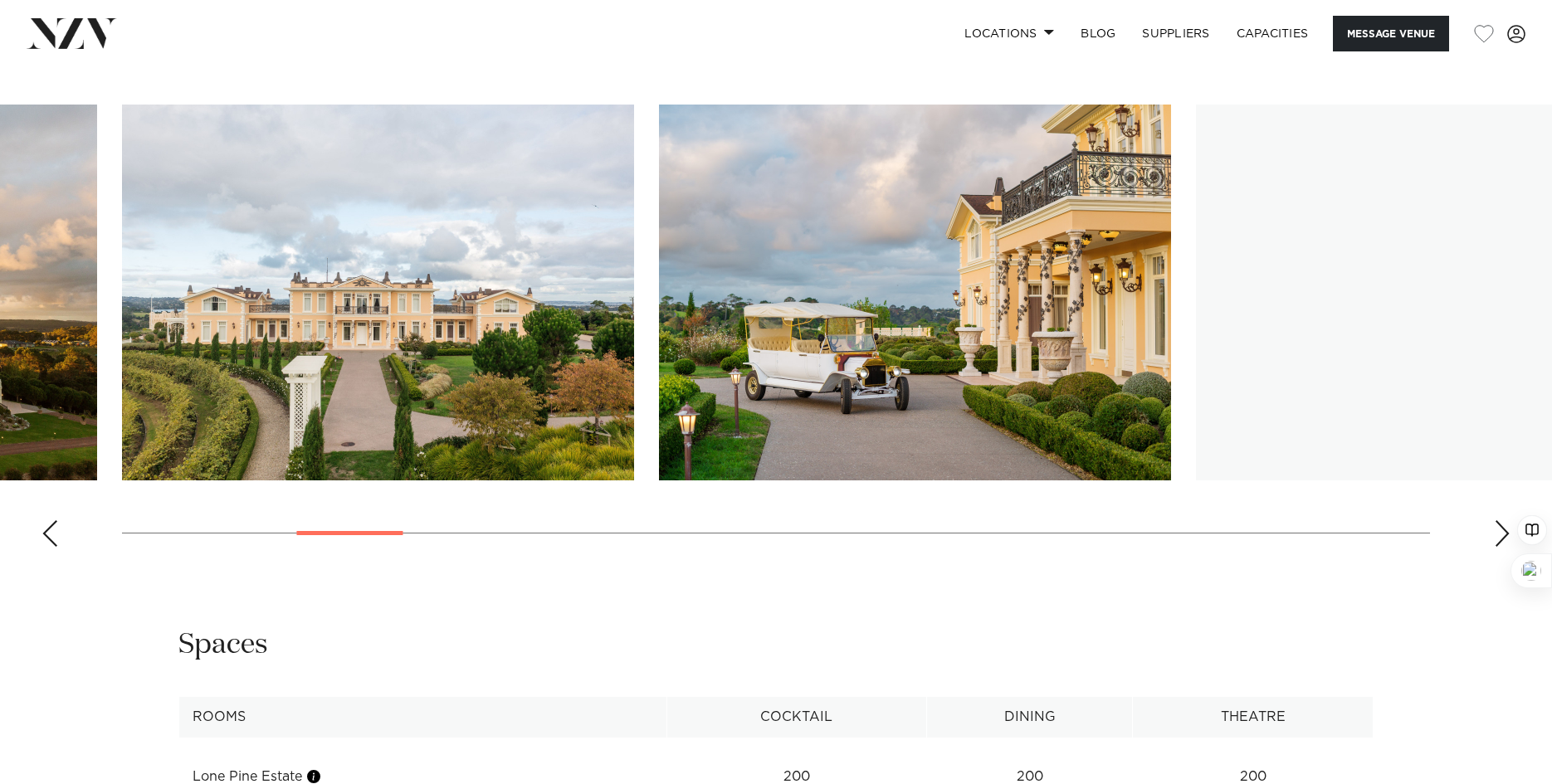
click at [1485, 526] on div "Next slide" at bounding box center [1502, 533] width 17 height 26
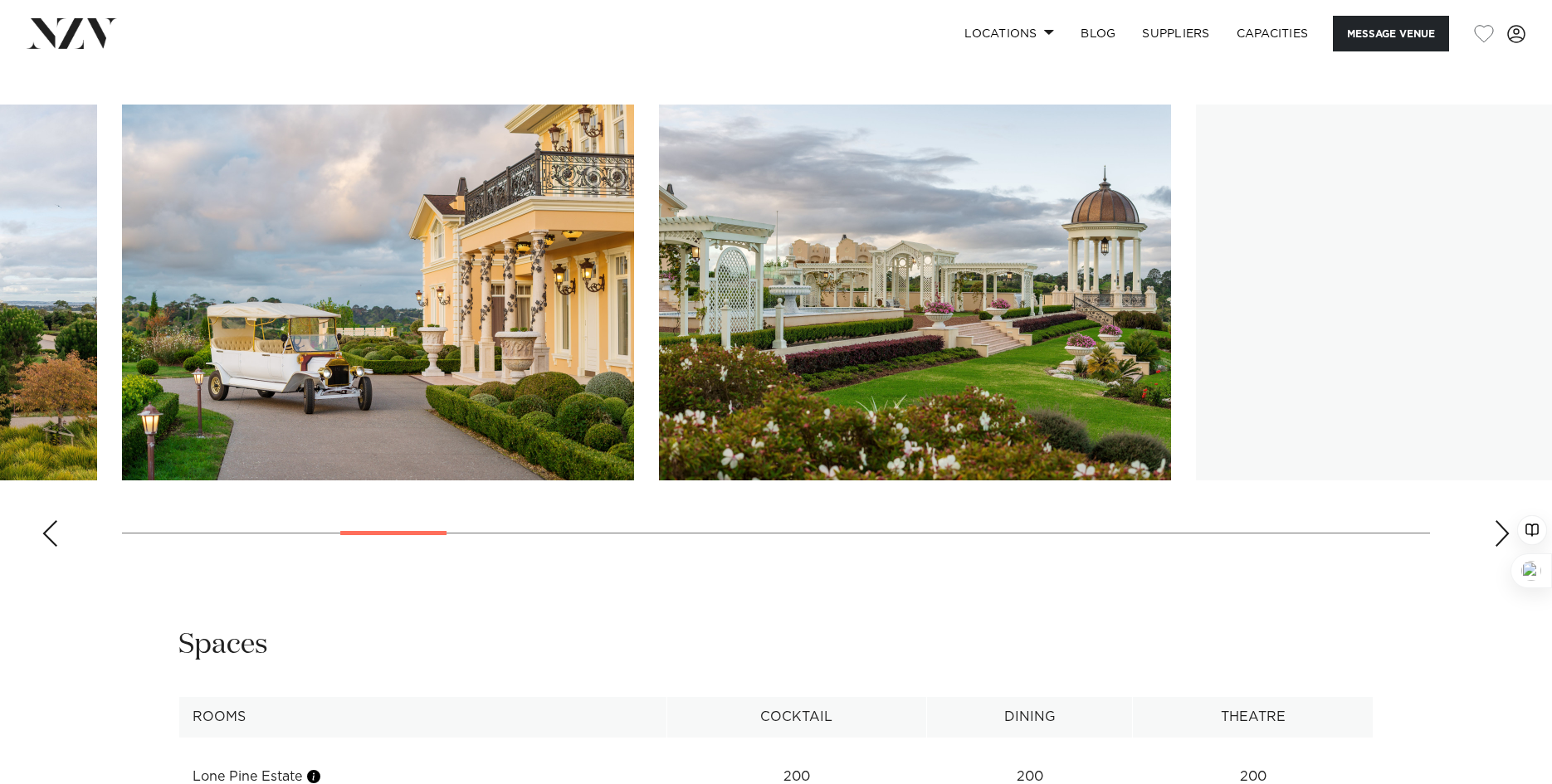
click at [1485, 526] on div "Next slide" at bounding box center [1502, 533] width 17 height 26
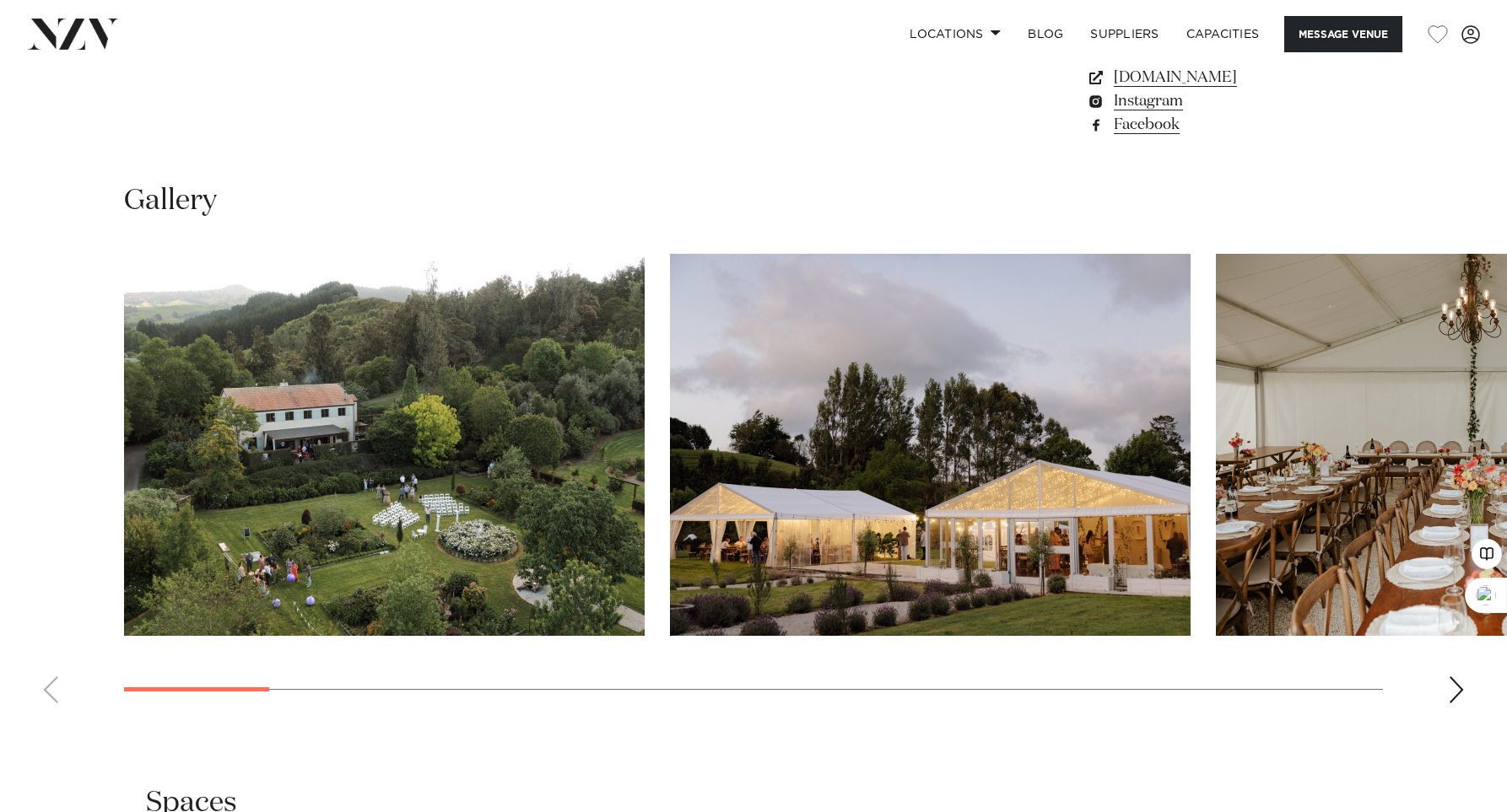
scroll to position [1659, 0]
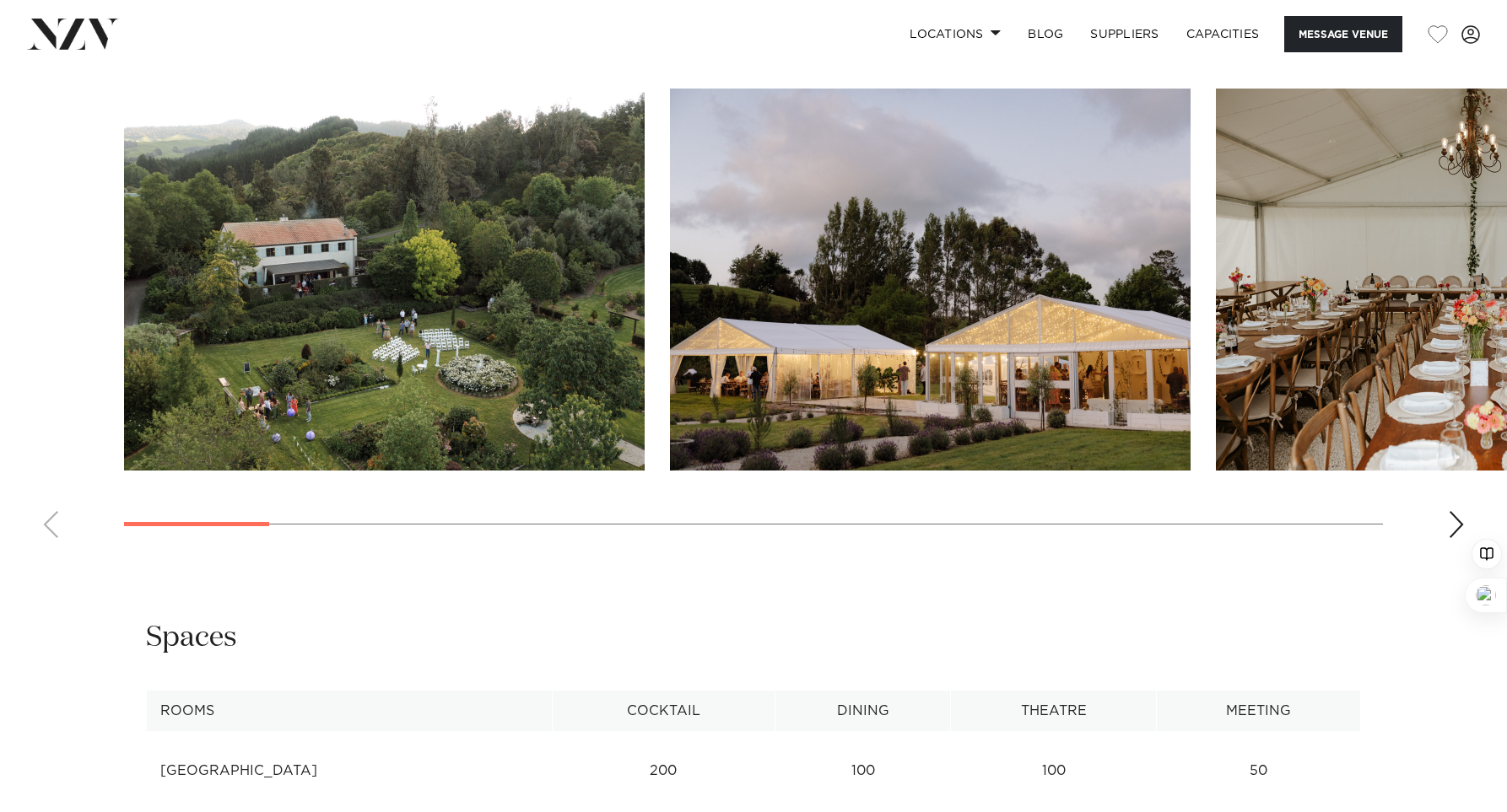
click at [1456, 520] on div "Next slide" at bounding box center [1456, 524] width 17 height 27
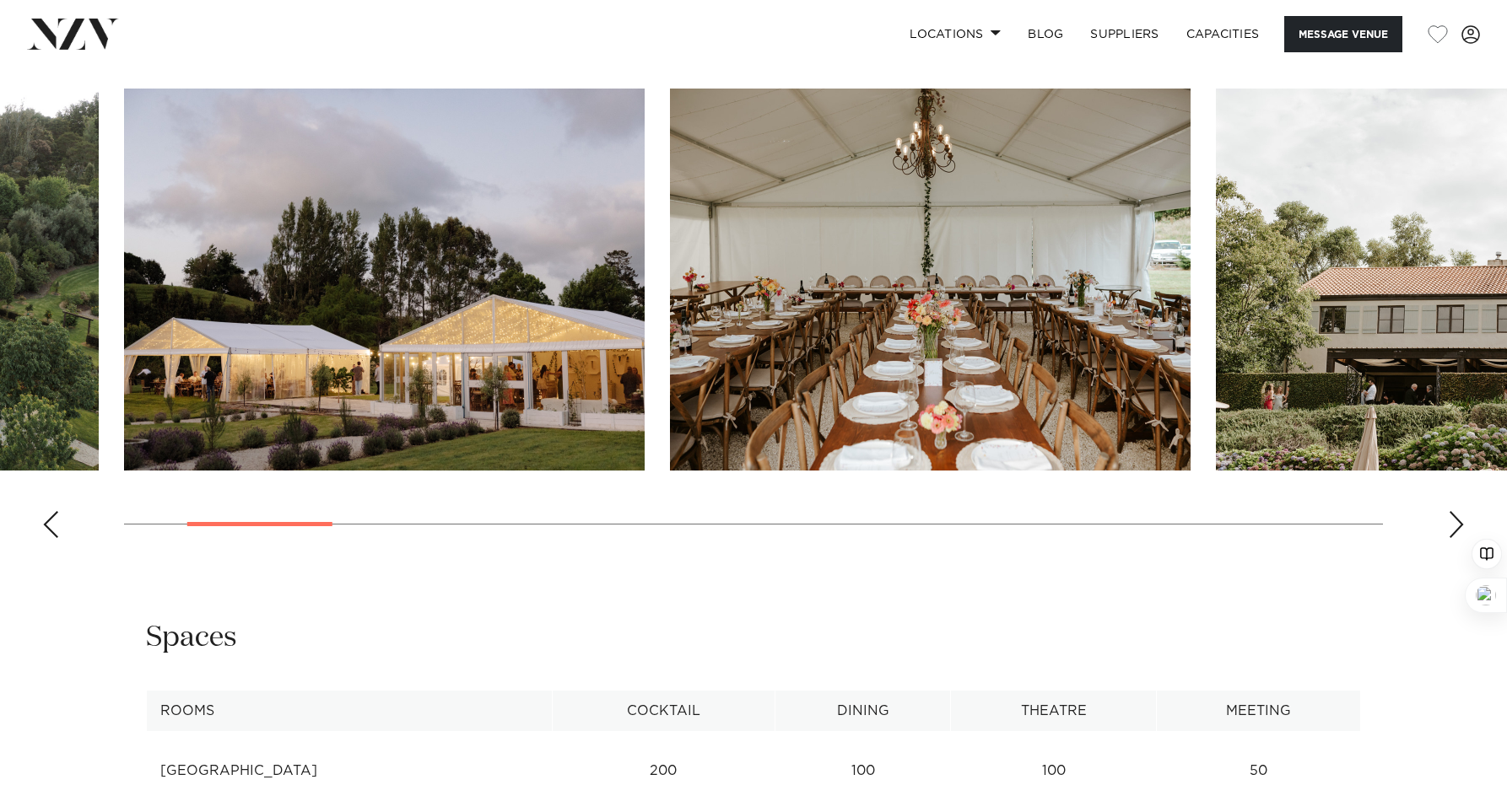
click at [1457, 524] on div "Next slide" at bounding box center [1456, 524] width 17 height 27
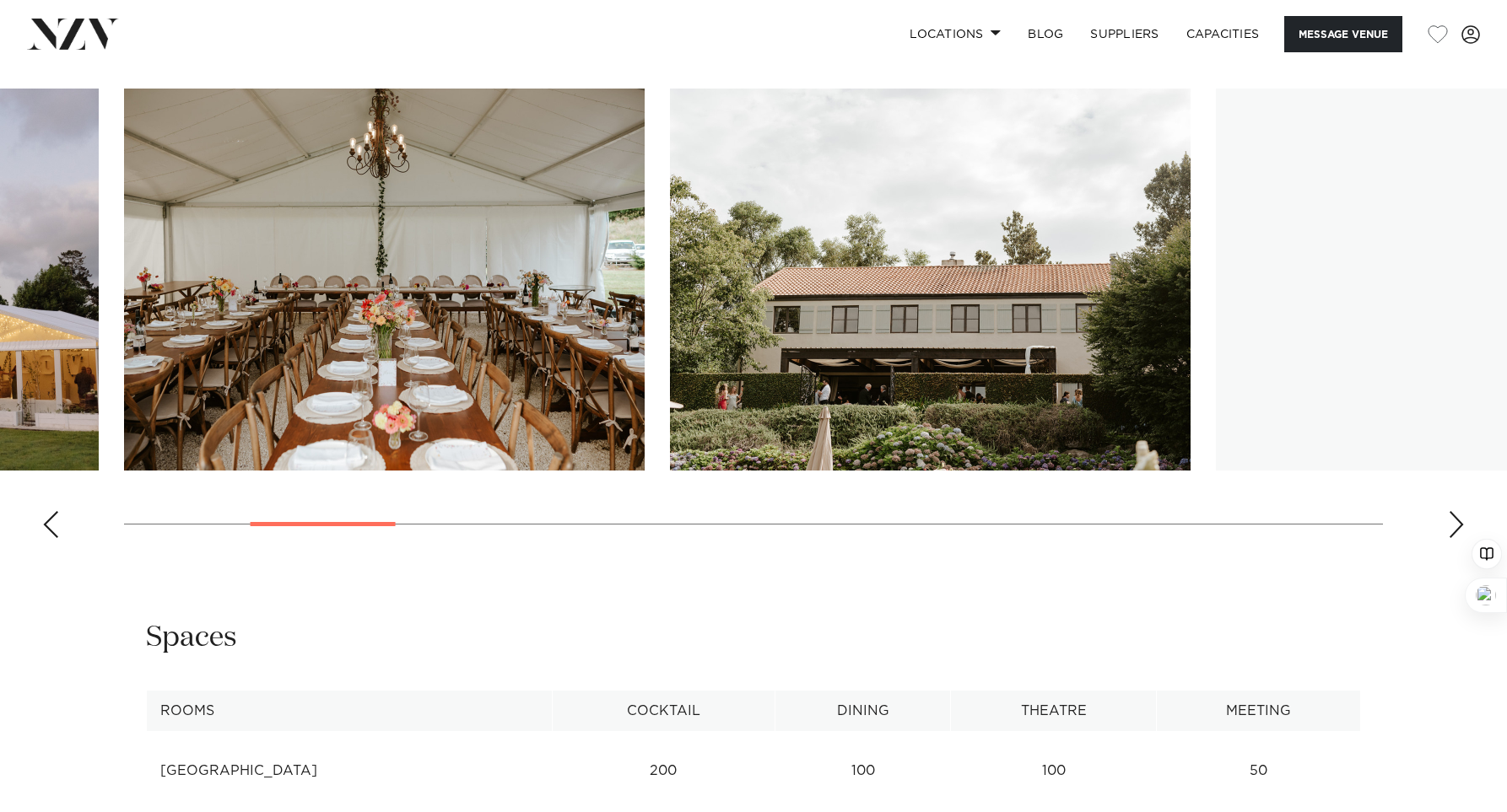
click at [1457, 524] on div "Next slide" at bounding box center [1456, 524] width 17 height 27
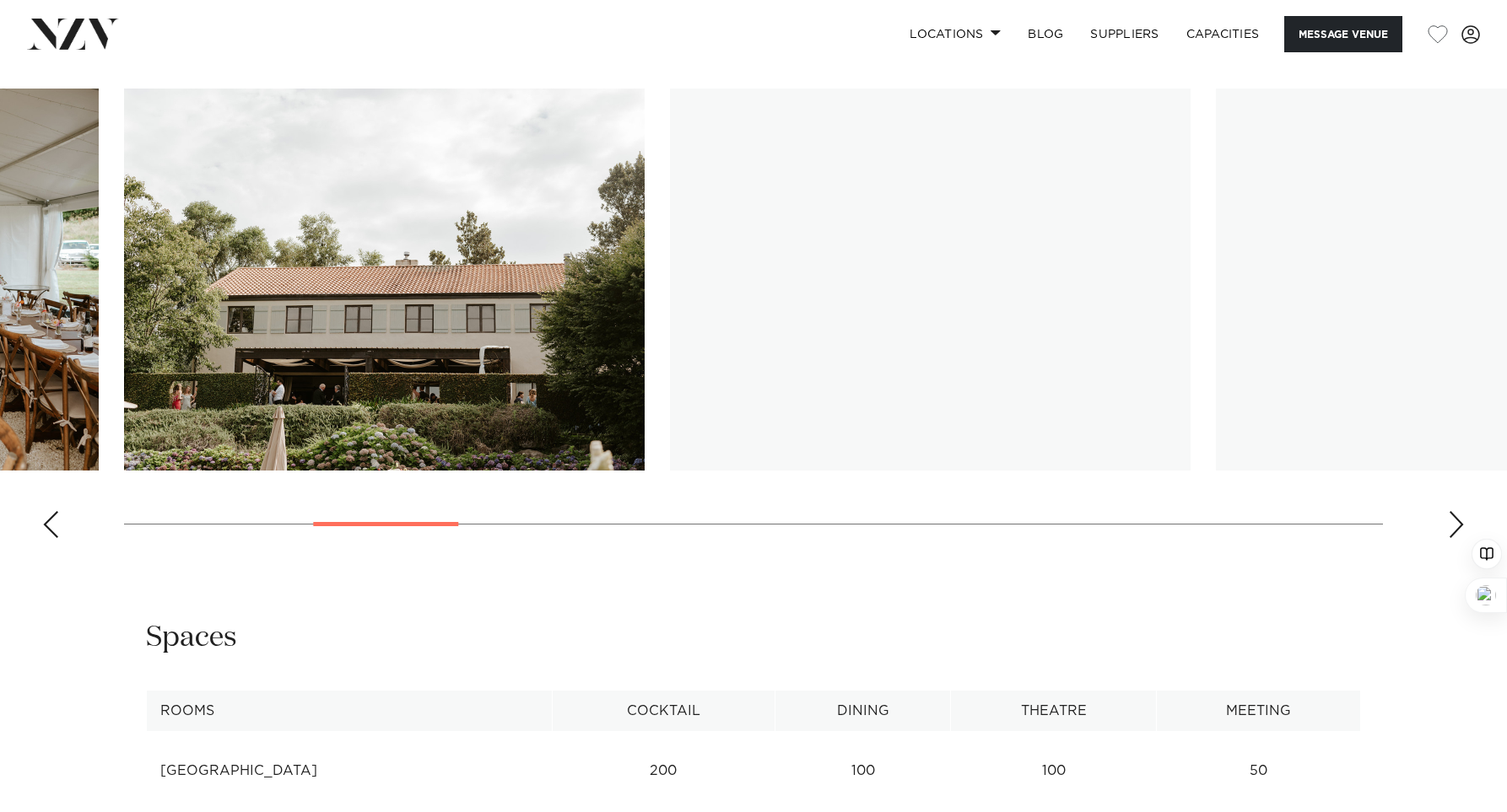
click at [1457, 524] on div "Next slide" at bounding box center [1456, 524] width 17 height 27
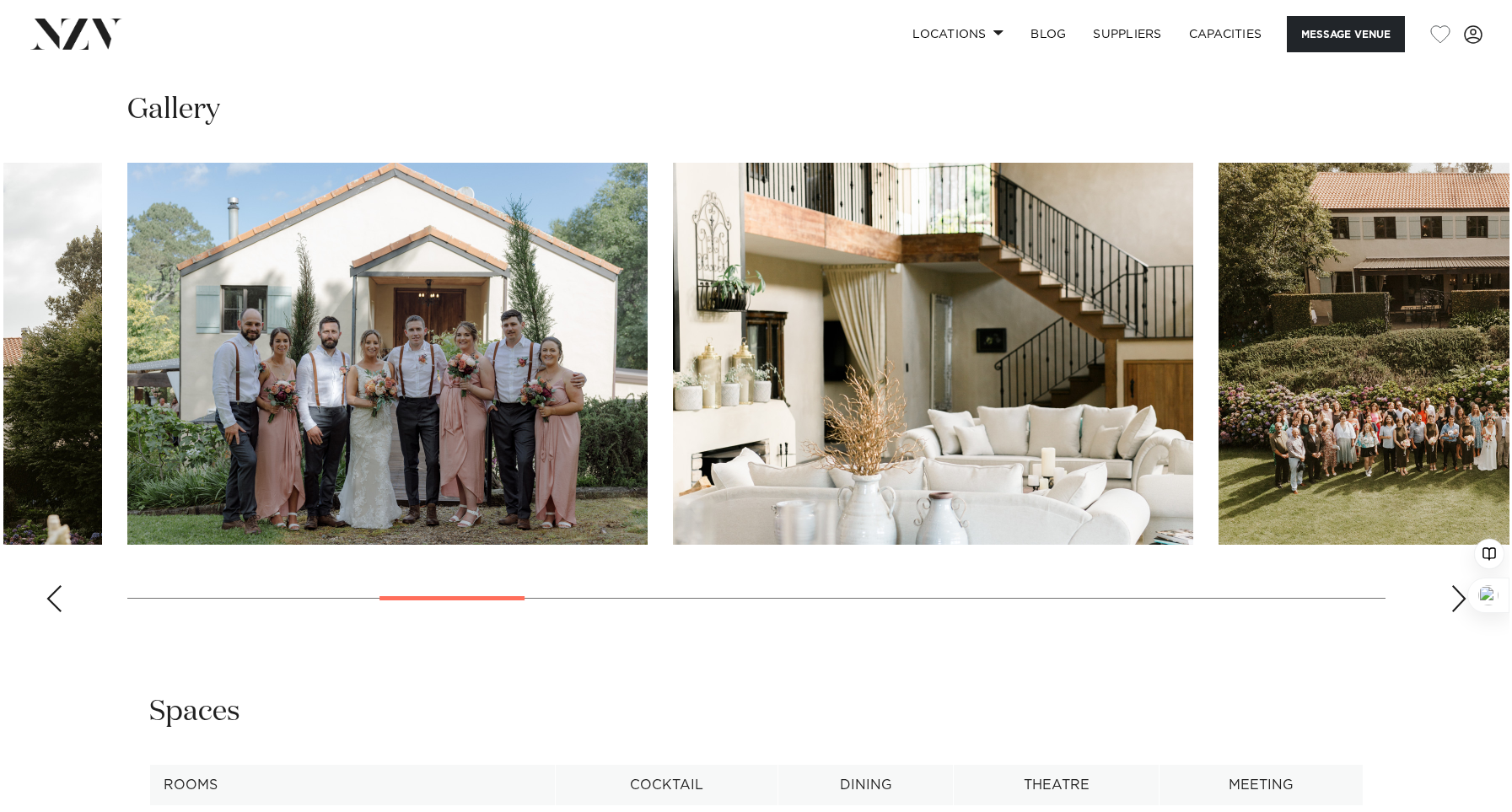
scroll to position [1587, 0]
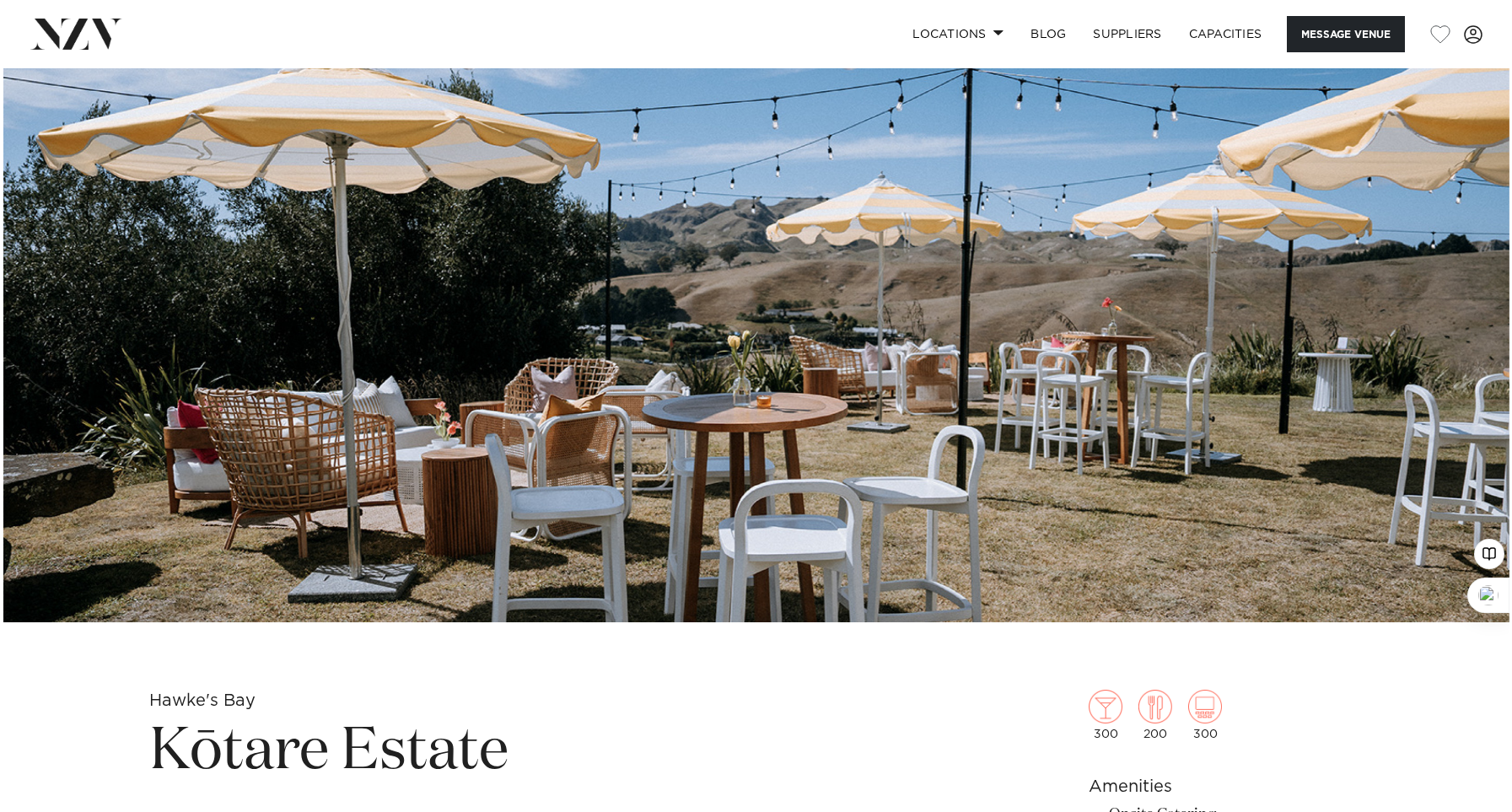
scroll to position [173, 0]
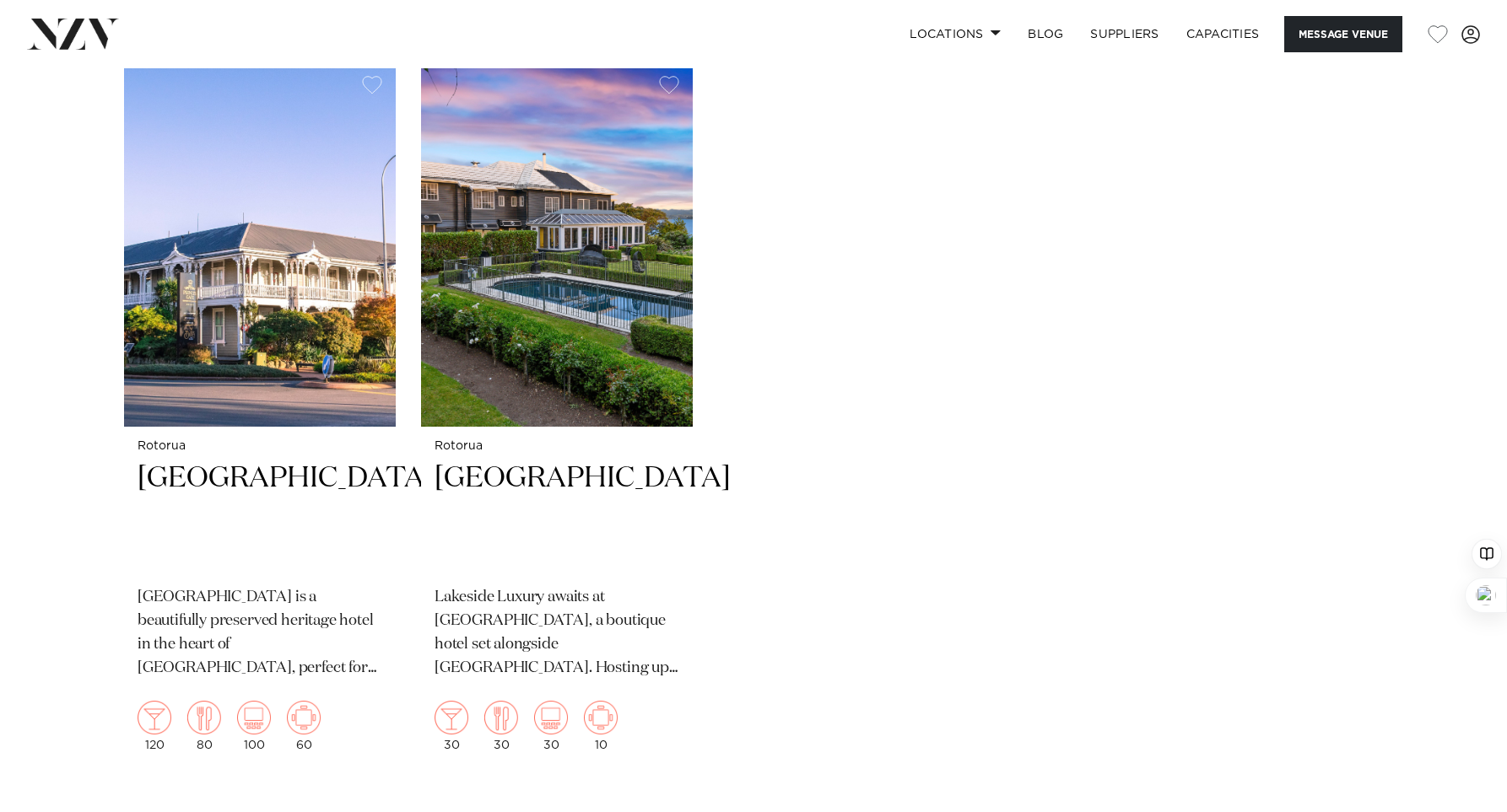
scroll to position [3471, 0]
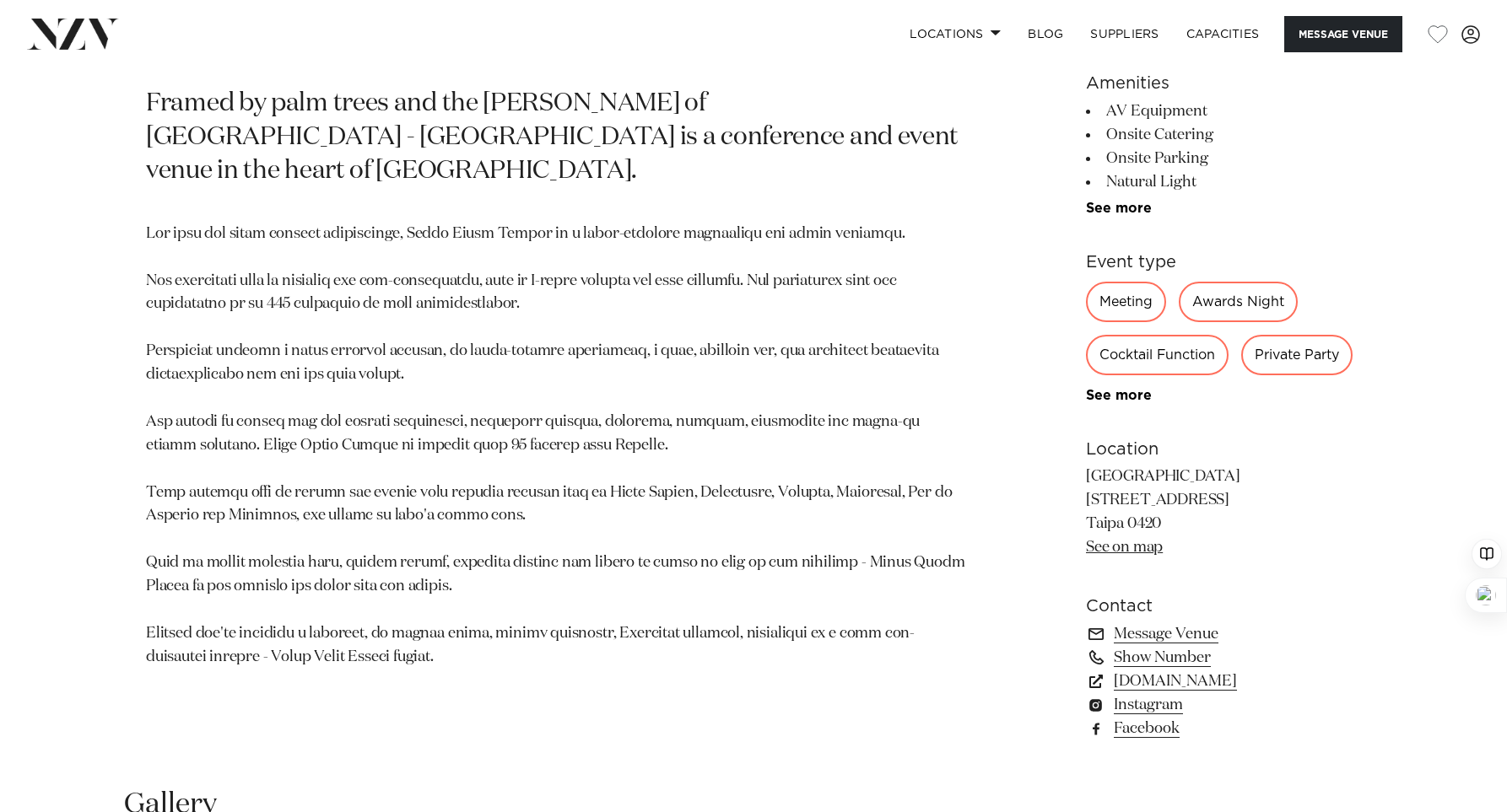
scroll to position [892, 0]
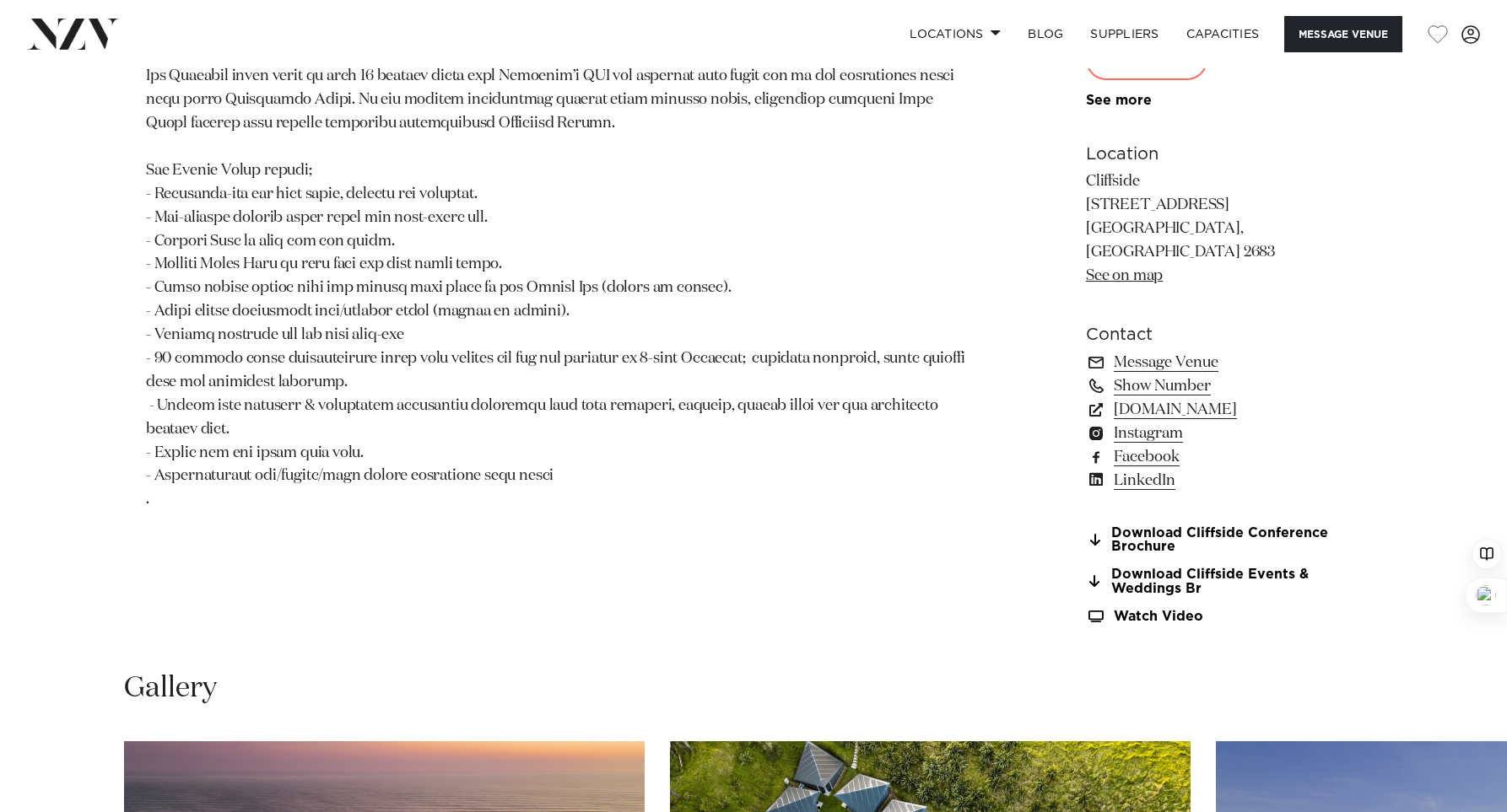
scroll to position [1186, 0]
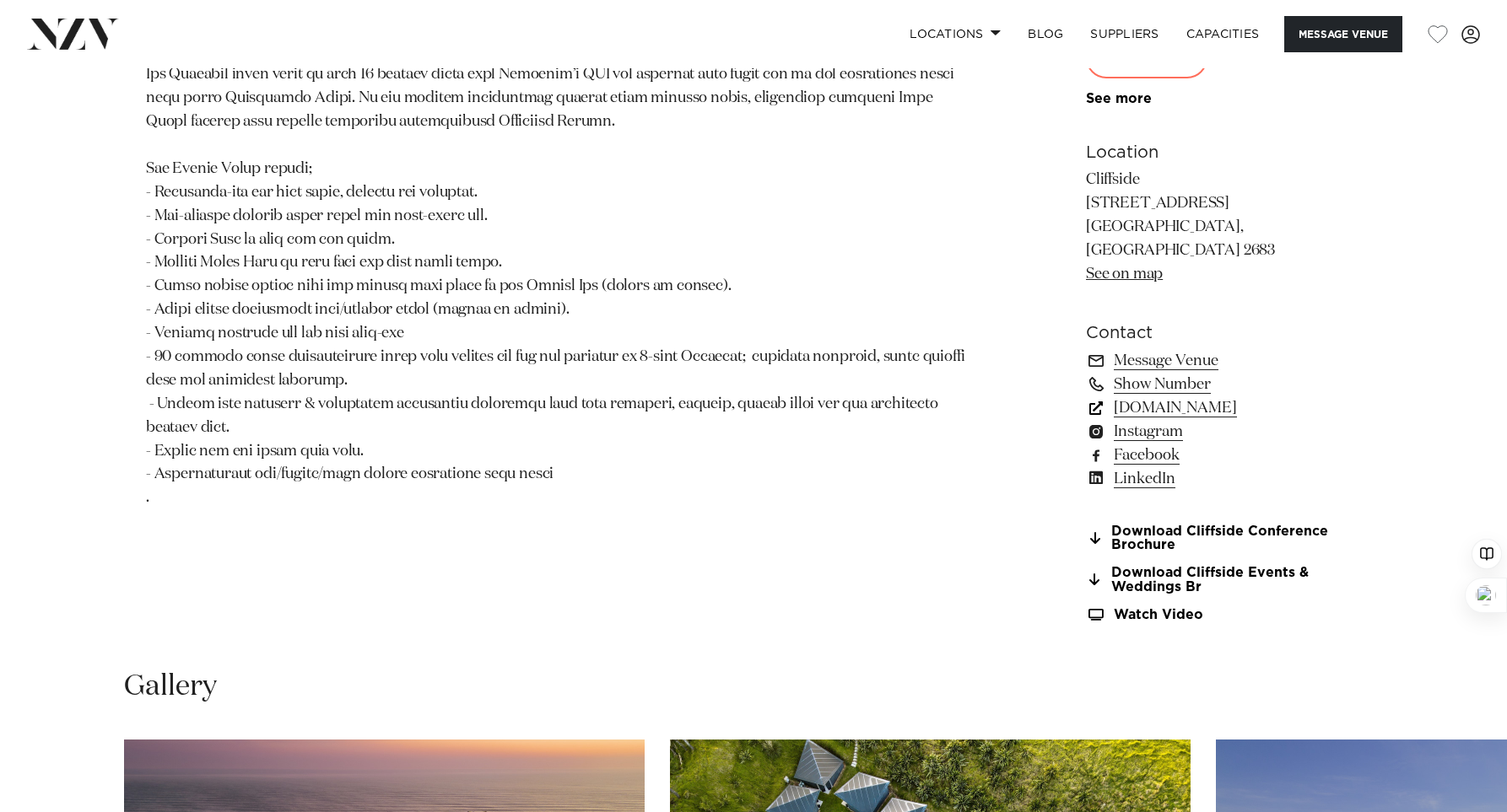
click at [1197, 397] on link "www.cliffside.co.nz" at bounding box center [1223, 408] width 275 height 24
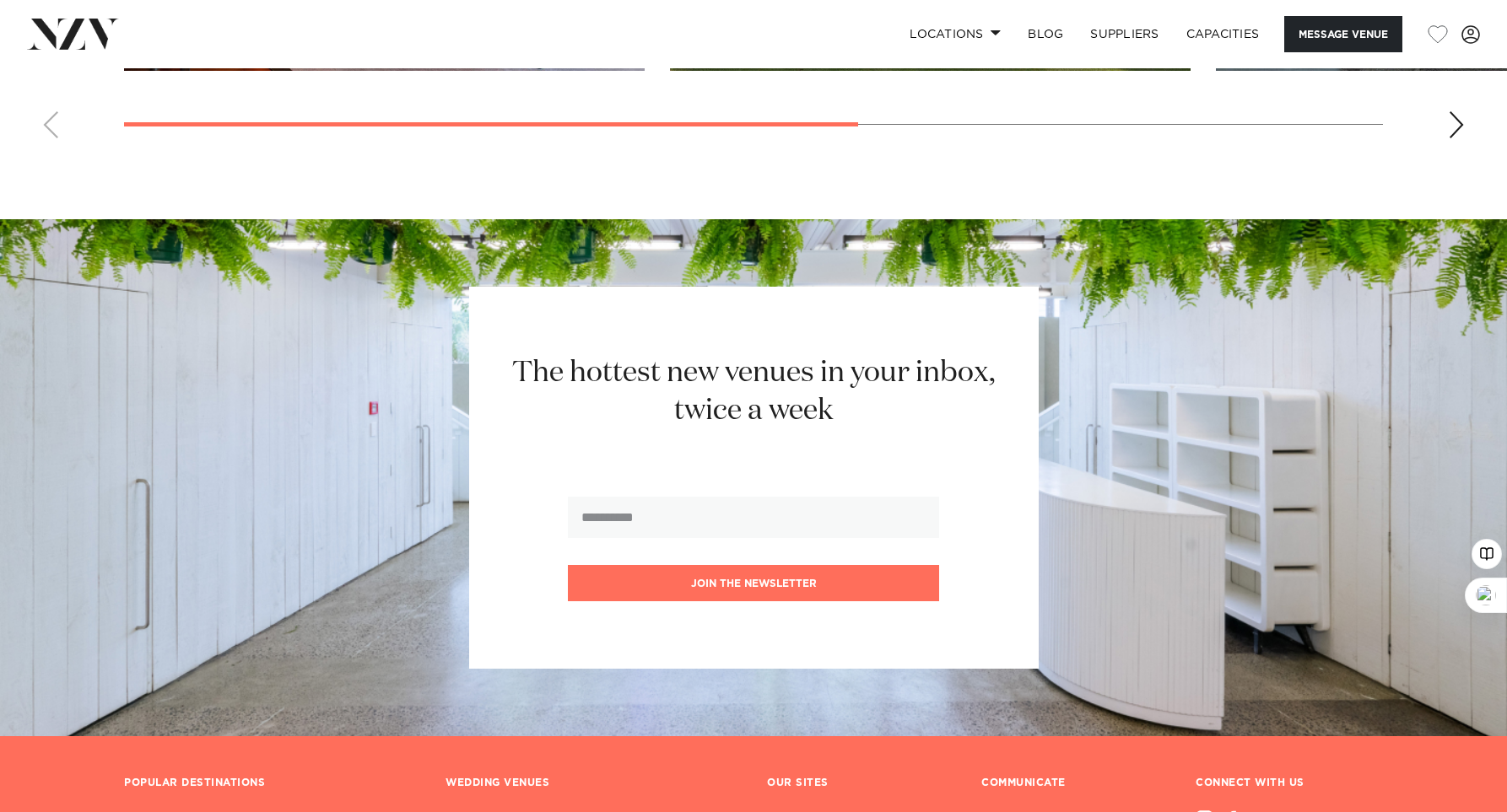
scroll to position [1811, 0]
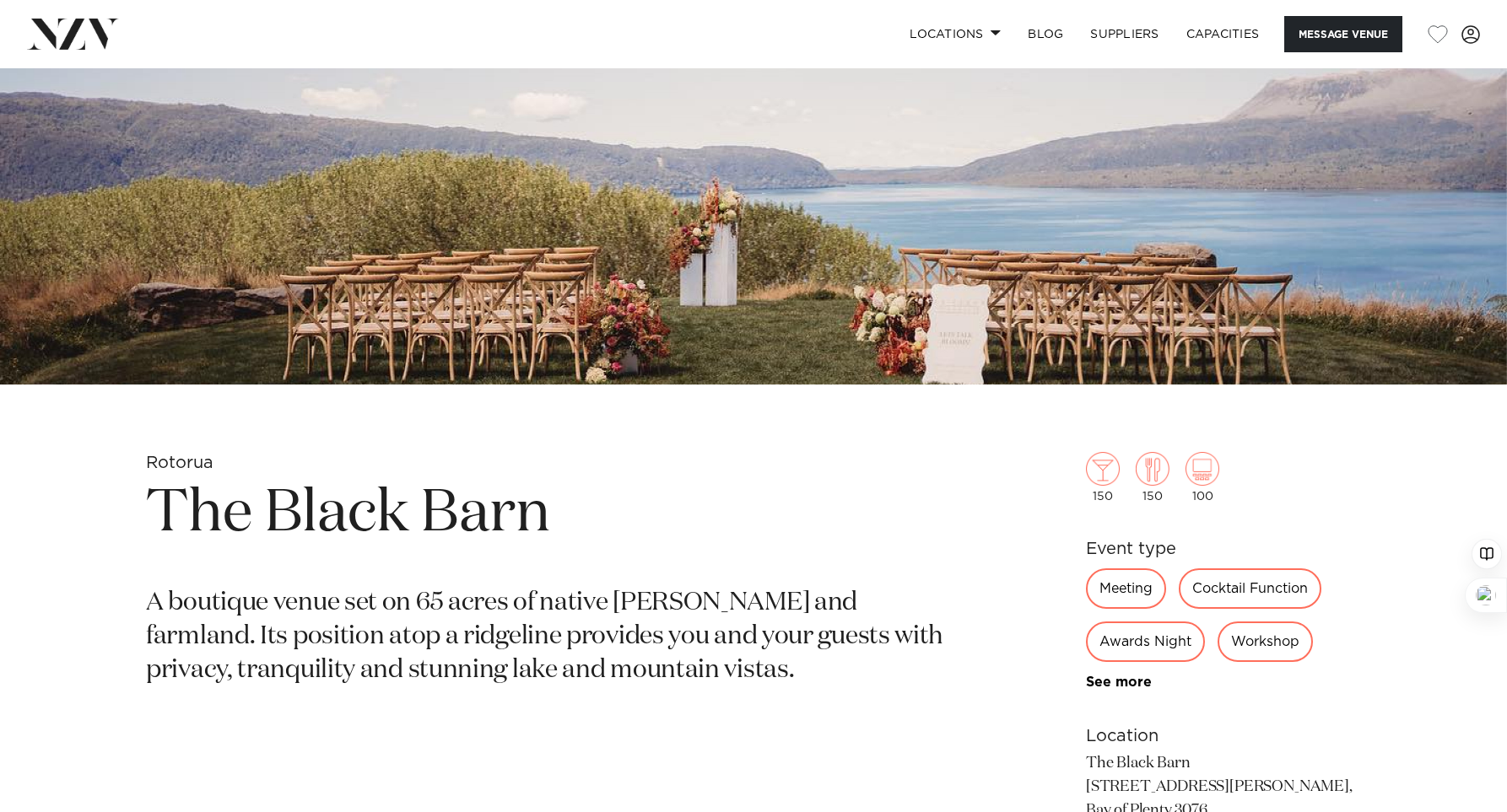
scroll to position [518, 0]
